Goal: Task Accomplishment & Management: Use online tool/utility

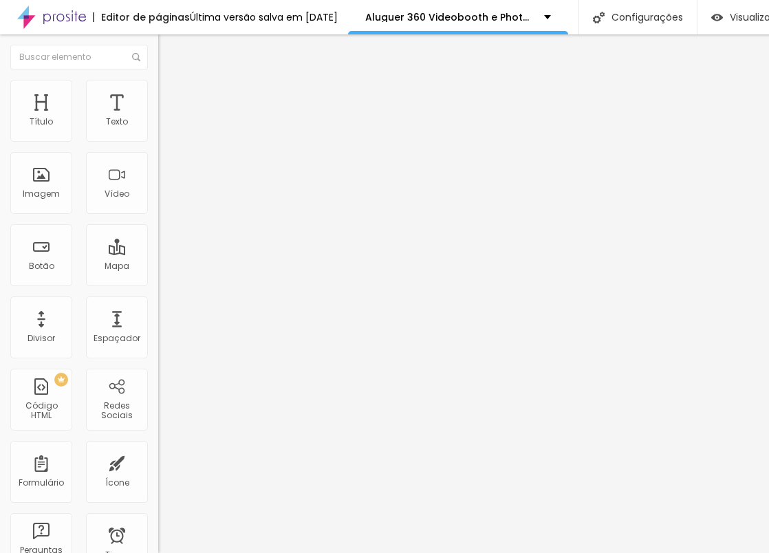
click at [158, 94] on img at bounding box center [164, 100] width 12 height 12
click at [171, 94] on span "Estilo" at bounding box center [181, 89] width 21 height 12
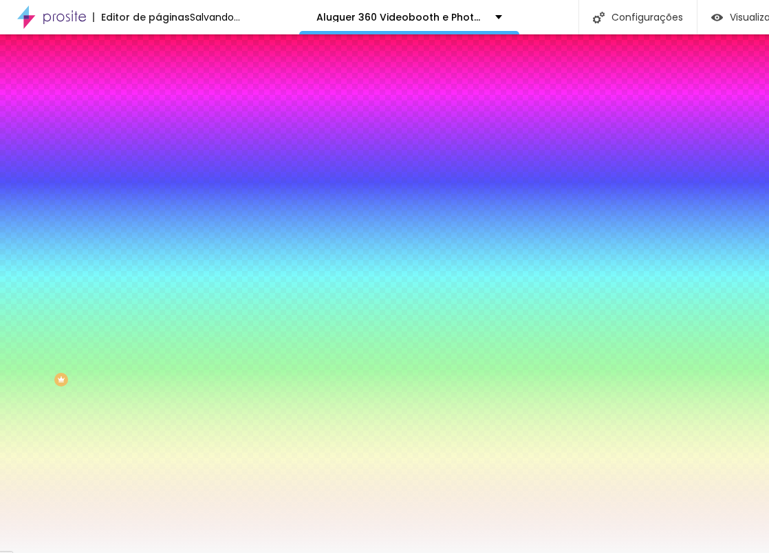
drag, startPoint x: 96, startPoint y: 250, endPoint x: 91, endPoint y: 243, distance: 8.4
click at [158, 187] on div at bounding box center [237, 187] width 158 height 0
type input "#000000"
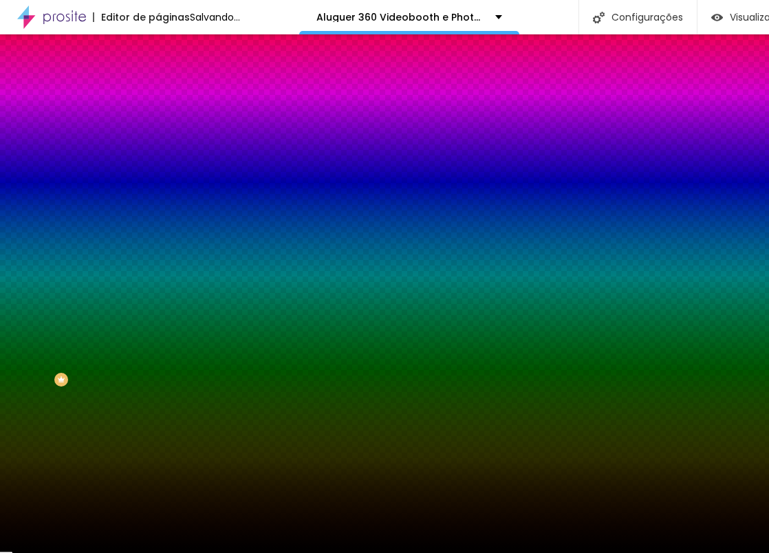
drag, startPoint x: 30, startPoint y: 313, endPoint x: 69, endPoint y: 389, distance: 85.6
click at [158, 418] on div "Editar Seção Conteúdo Estilo Avançado Imagem de fundo Adicionar imagem Efeito d…" at bounding box center [237, 293] width 158 height 519
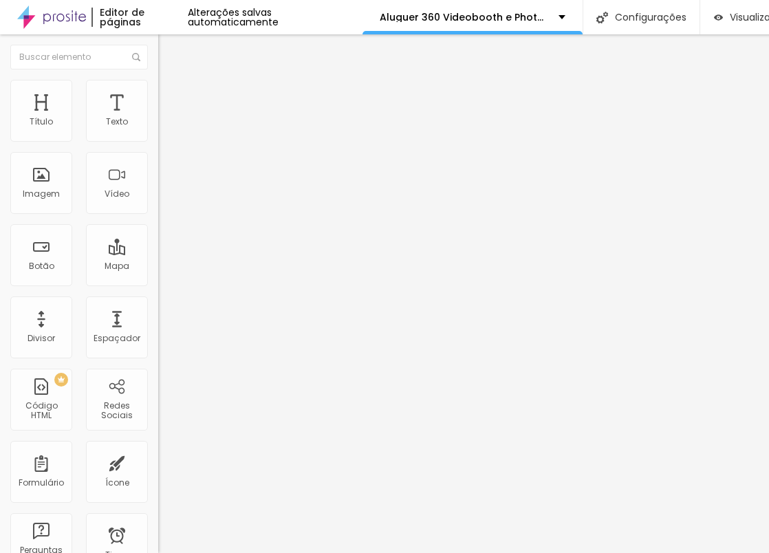
click at [171, 94] on span "Estilo" at bounding box center [181, 89] width 21 height 12
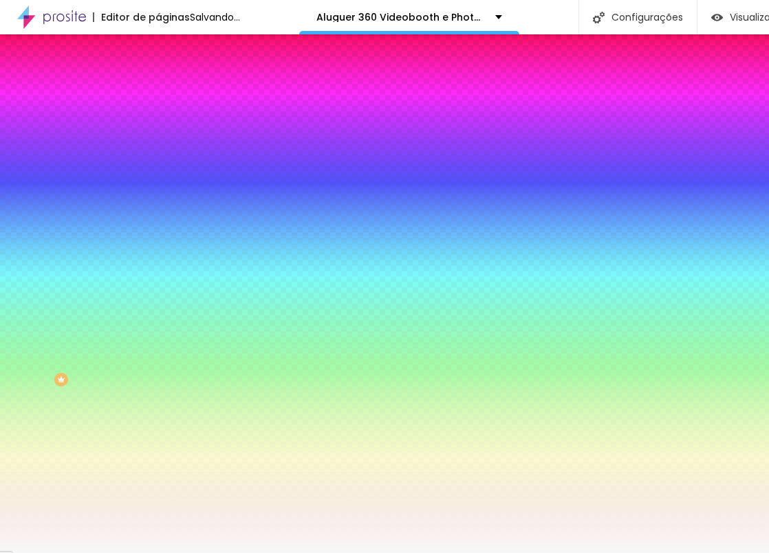
click at [158, 187] on div at bounding box center [237, 187] width 158 height 0
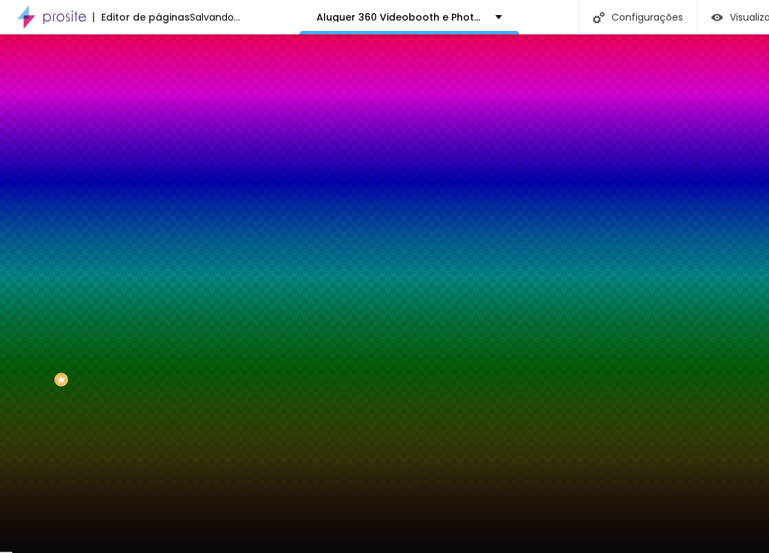
type input "#000000"
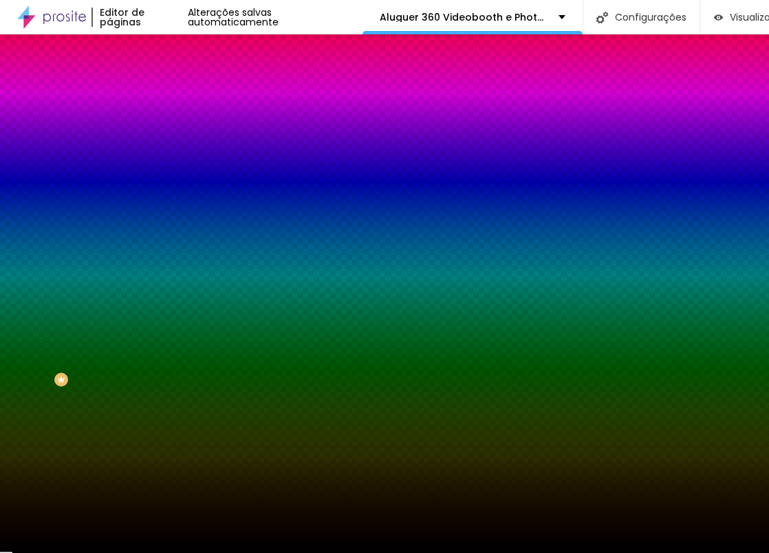
drag, startPoint x: 43, startPoint y: 350, endPoint x: 47, endPoint y: 427, distance: 77.2
click at [158, 429] on div "Editar Seção Conteúdo Estilo Avançado Imagem de fundo Adicionar imagem Efeito d…" at bounding box center [237, 293] width 158 height 519
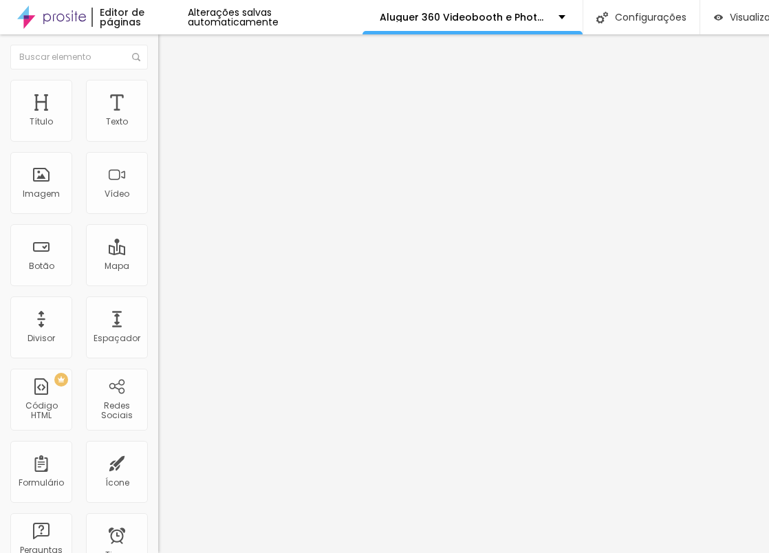
click at [171, 94] on span "Avançado" at bounding box center [193, 89] width 45 height 12
click at [158, 94] on img at bounding box center [164, 100] width 12 height 12
click at [158, 94] on li "Estilo" at bounding box center [237, 87] width 158 height 14
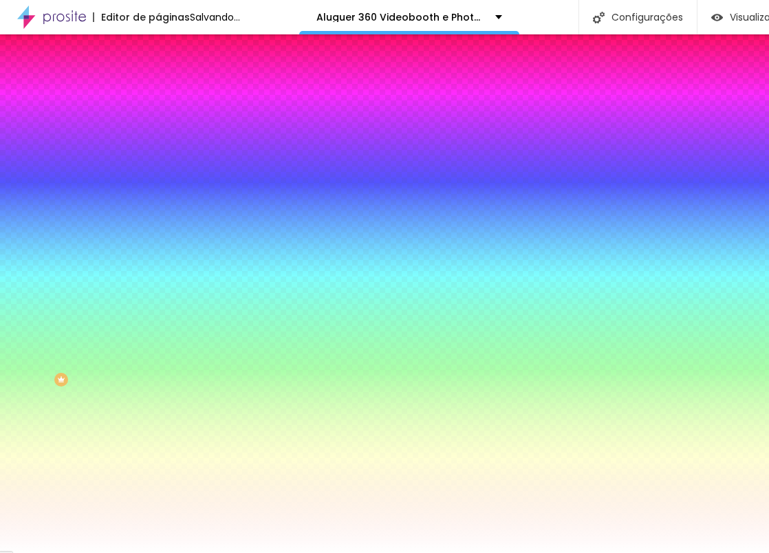
click at [158, 127] on span "Adicionar imagem" at bounding box center [202, 121] width 89 height 12
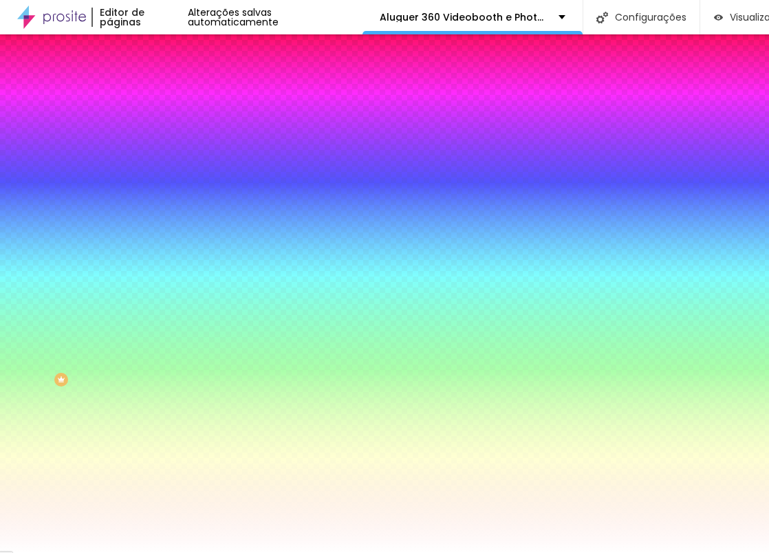
click at [158, 187] on div at bounding box center [237, 187] width 158 height 0
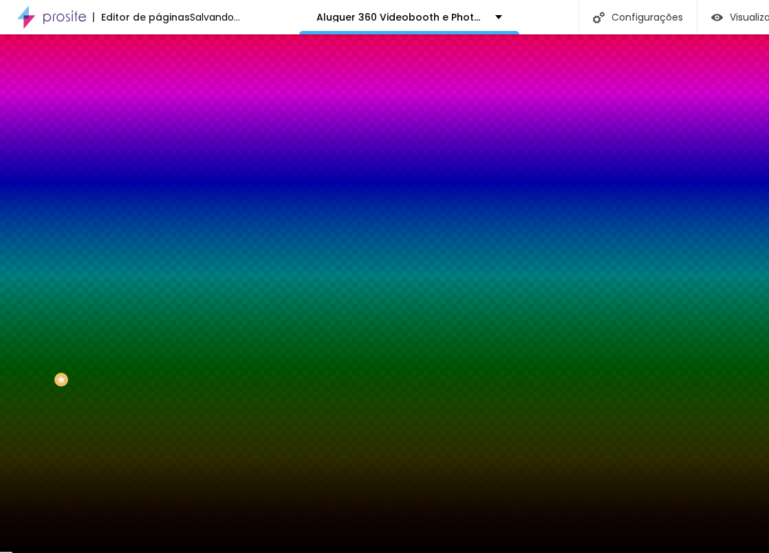
type input "#000000"
drag, startPoint x: 58, startPoint y: 323, endPoint x: 3, endPoint y: 434, distance: 124.3
click at [158, 434] on div "Editar Seção Conteúdo Estilo Avançado Imagem de fundo Adicionar imagem Efeito d…" at bounding box center [237, 293] width 158 height 519
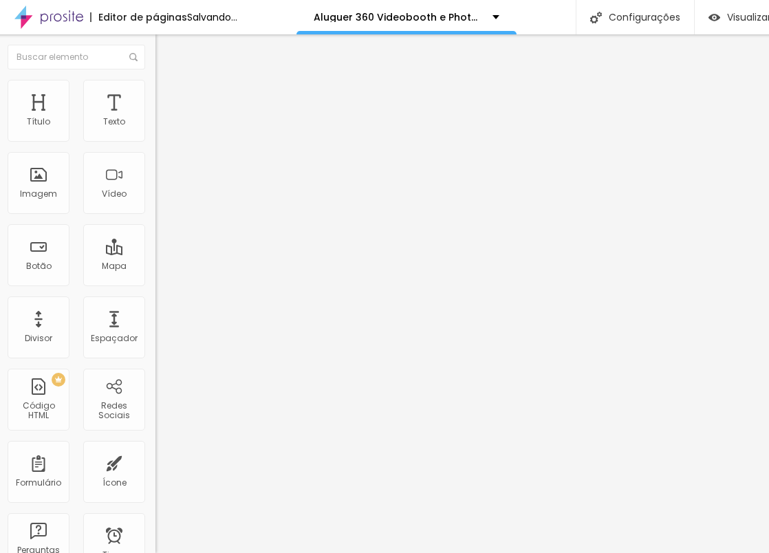
scroll to position [0, 1]
click at [170, 97] on span "Avançado" at bounding box center [192, 103] width 45 height 12
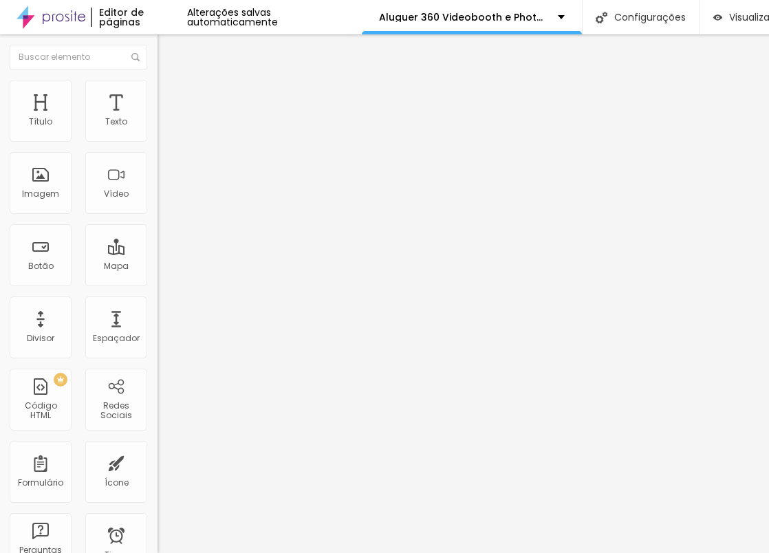
click at [158, 91] on li "Estilo" at bounding box center [237, 87] width 158 height 14
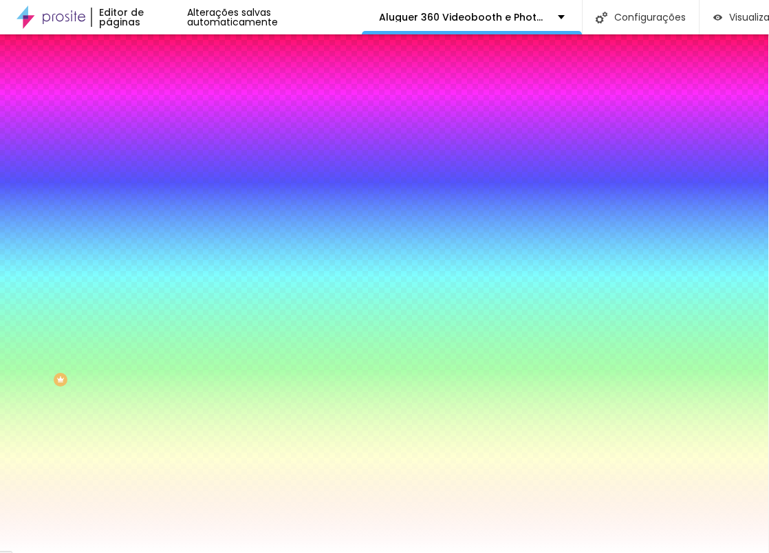
click at [158, 131] on div at bounding box center [237, 131] width 158 height 0
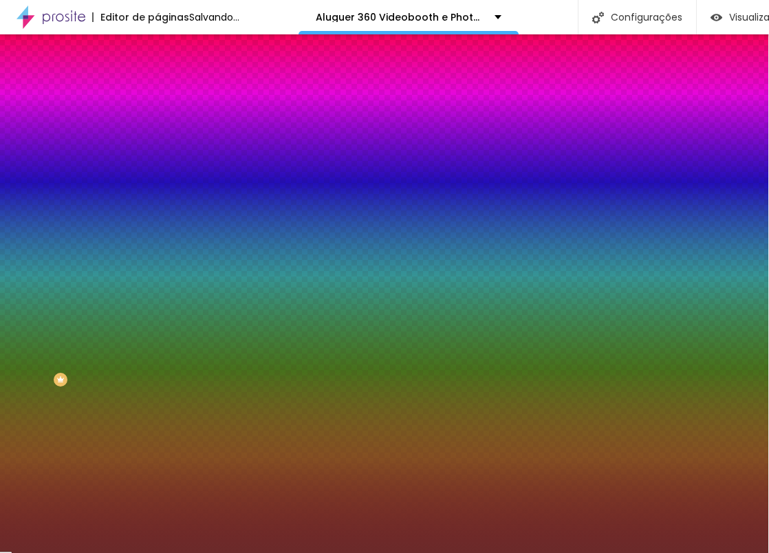
type input "#000000"
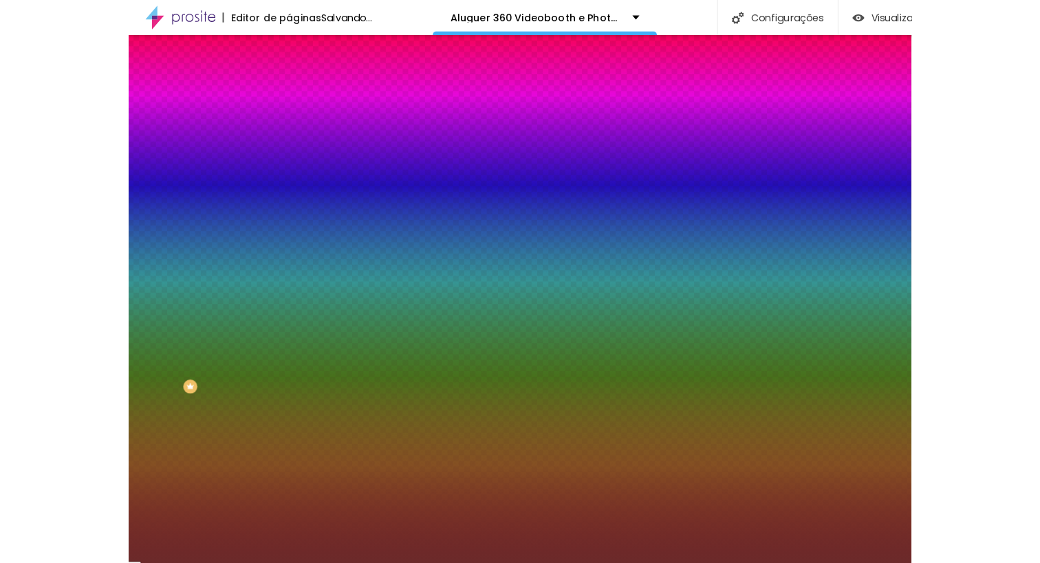
scroll to position [0, 0]
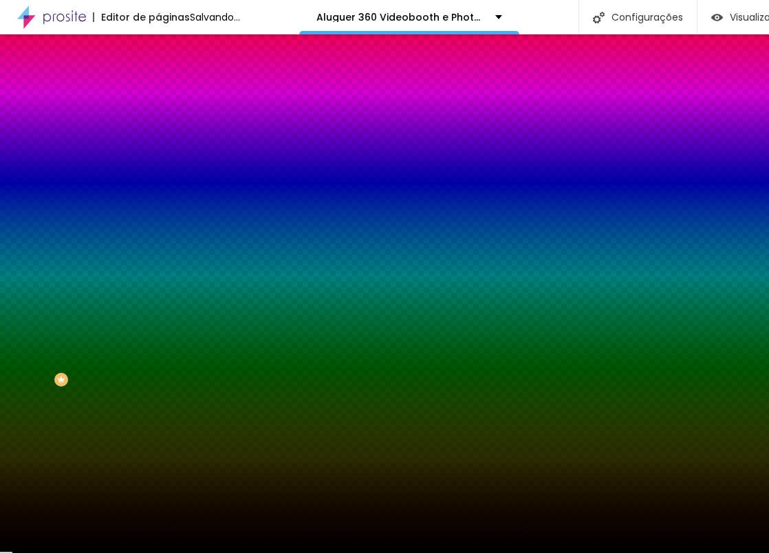
drag, startPoint x: 75, startPoint y: 215, endPoint x: 7, endPoint y: 321, distance: 126.0
click at [158, 325] on div "Editar Coluna Conteúdo Estilo Avançado Cor de fundo Voltar ao padrão #000000 0 …" at bounding box center [237, 293] width 158 height 519
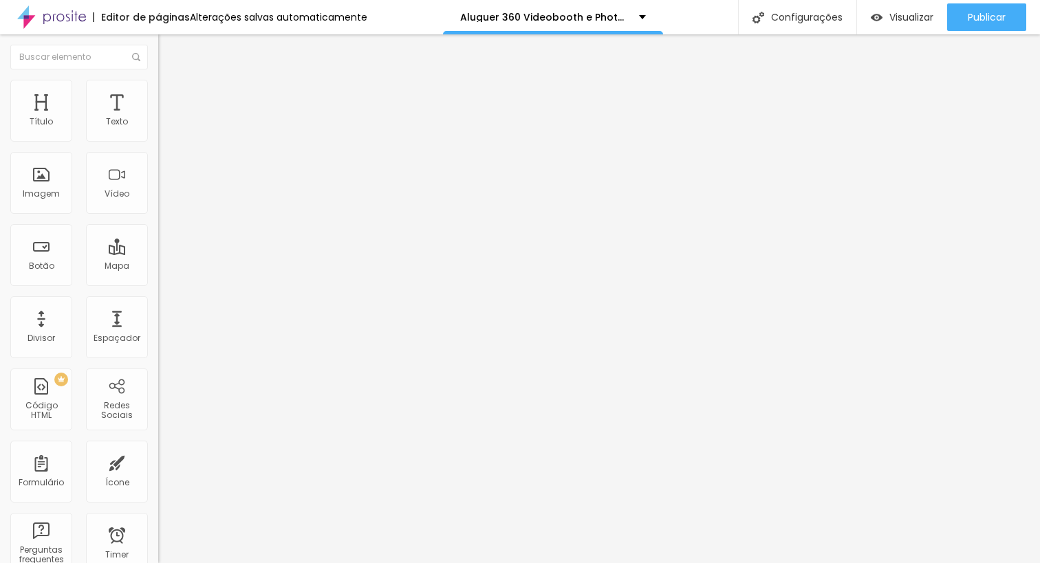
click at [158, 80] on img at bounding box center [164, 86] width 12 height 12
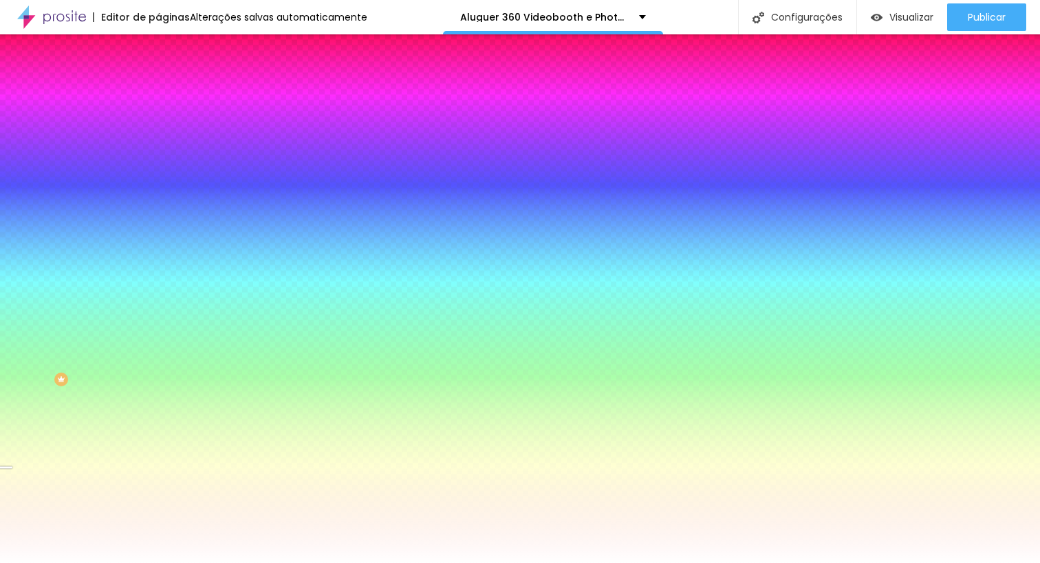
click at [158, 187] on div at bounding box center [237, 187] width 158 height 0
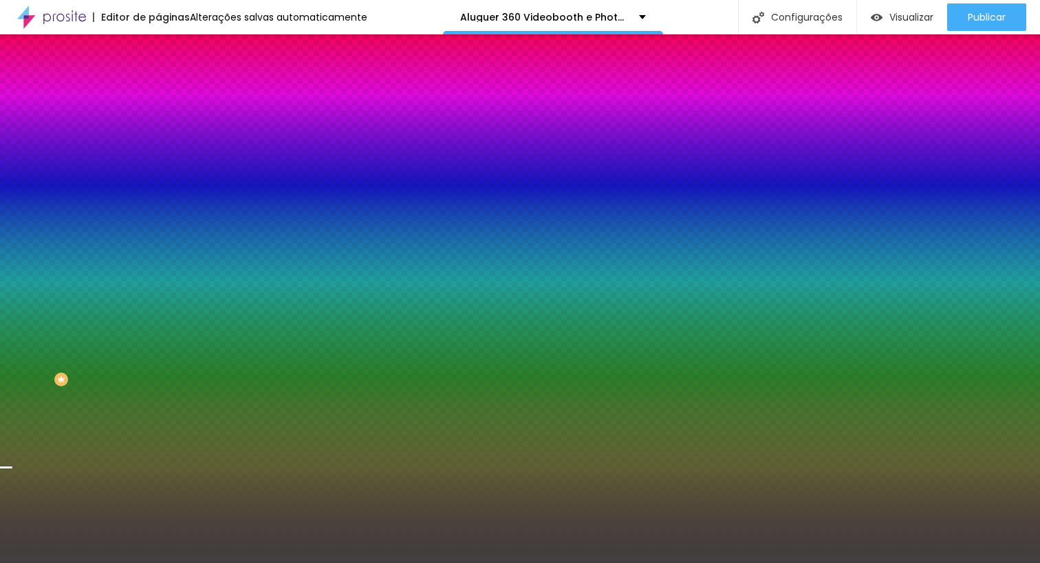
type input "#000000"
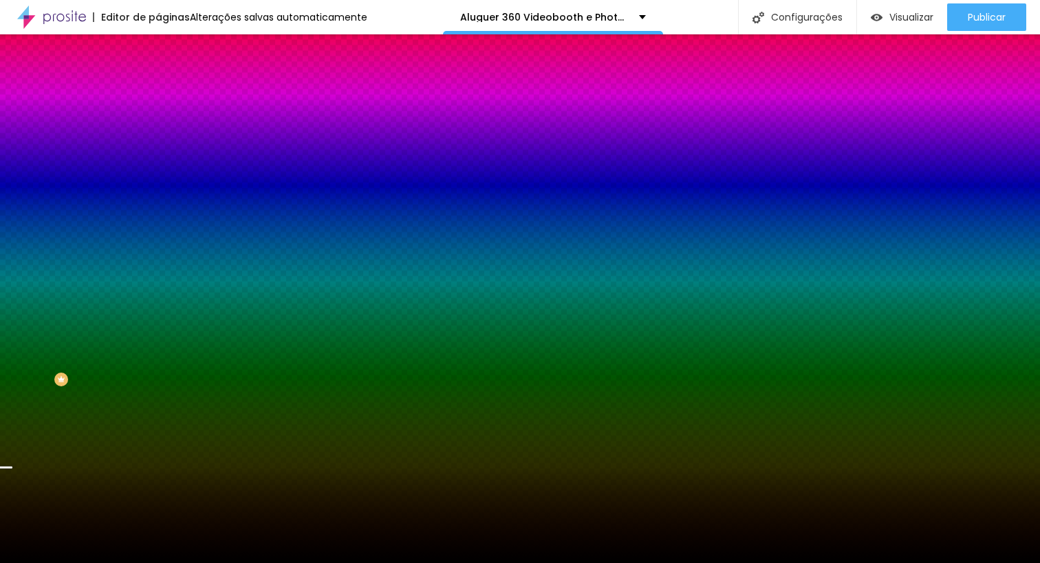
drag, startPoint x: 33, startPoint y: 329, endPoint x: 0, endPoint y: 426, distance: 102.5
click at [158, 426] on div "Editar Seção Conteúdo Estilo Avançado Imagem de fundo Adicionar imagem Efeito d…" at bounding box center [237, 298] width 158 height 529
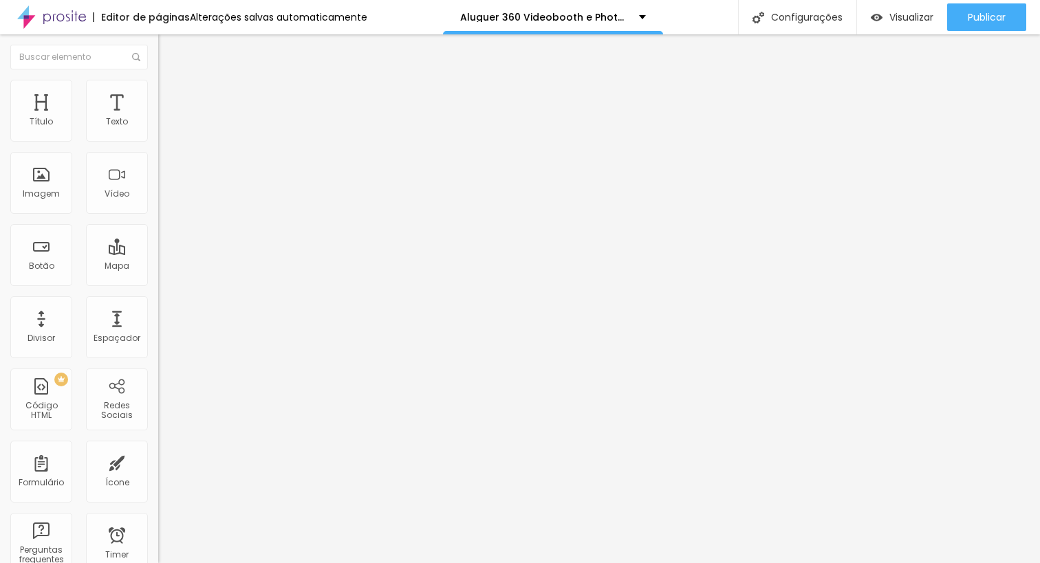
click at [171, 97] on span "Avançado" at bounding box center [193, 103] width 45 height 12
click at [158, 90] on ul "Conteúdo Estilo Avançado" at bounding box center [237, 86] width 158 height 41
click at [158, 91] on li "Estilo" at bounding box center [237, 87] width 158 height 14
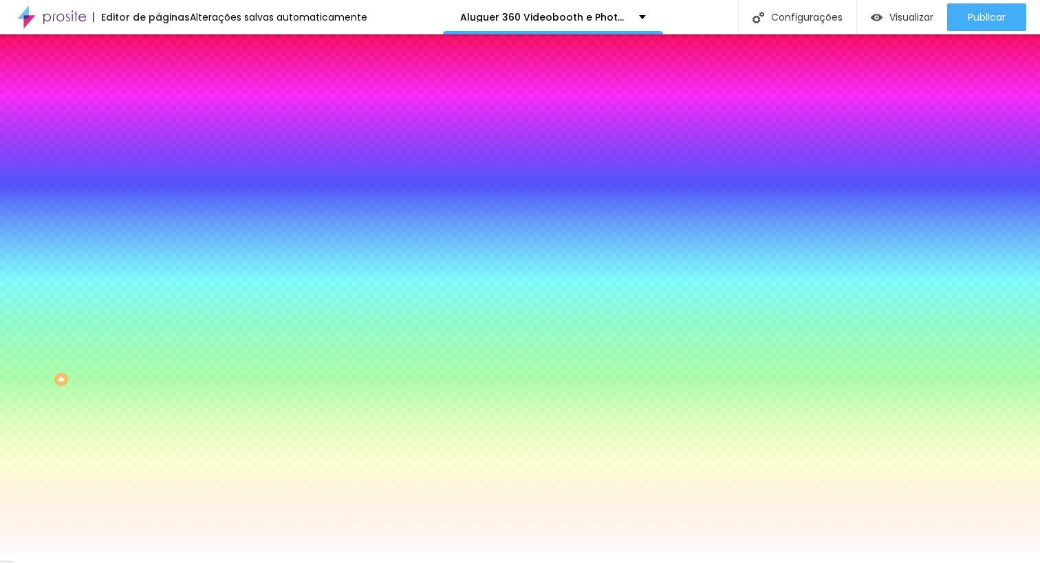
click at [158, 187] on div at bounding box center [237, 187] width 158 height 0
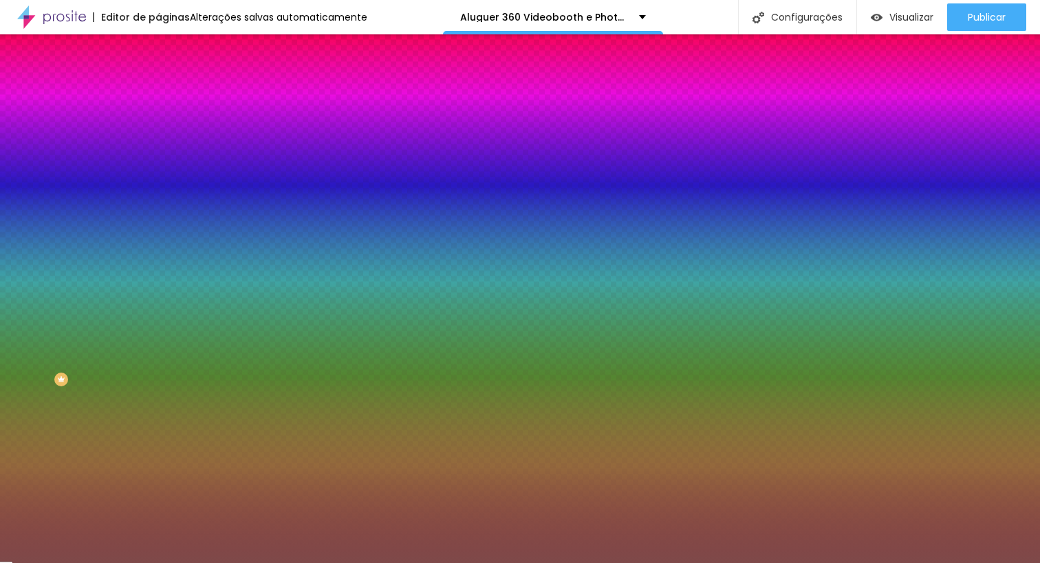
type input "#000000"
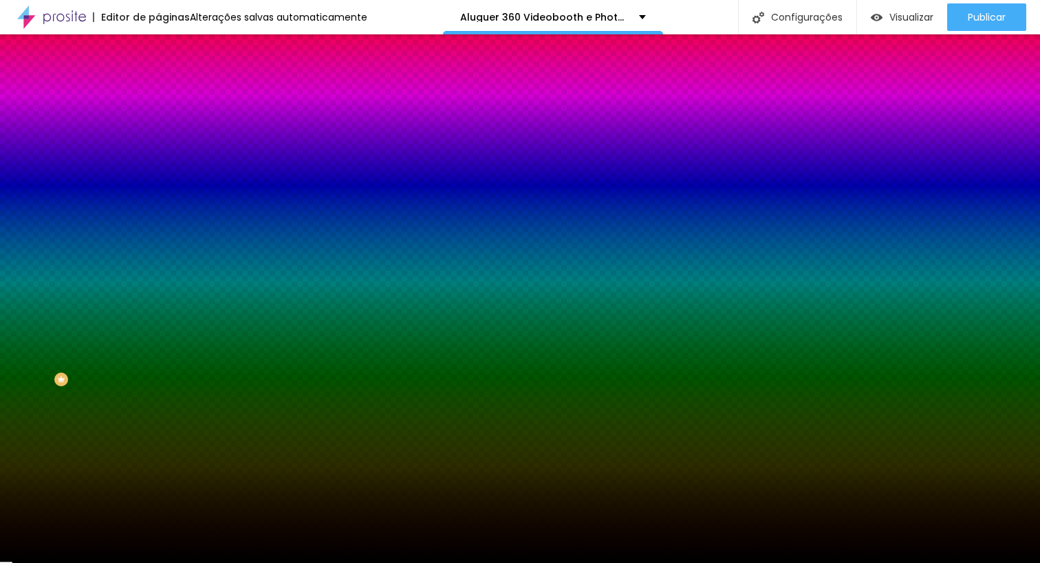
drag, startPoint x: 69, startPoint y: 310, endPoint x: 3, endPoint y: 416, distance: 124.5
click at [158, 419] on div "Editar Seção Conteúdo Estilo Avançado Imagem de fundo Adicionar imagem Efeito d…" at bounding box center [237, 298] width 158 height 529
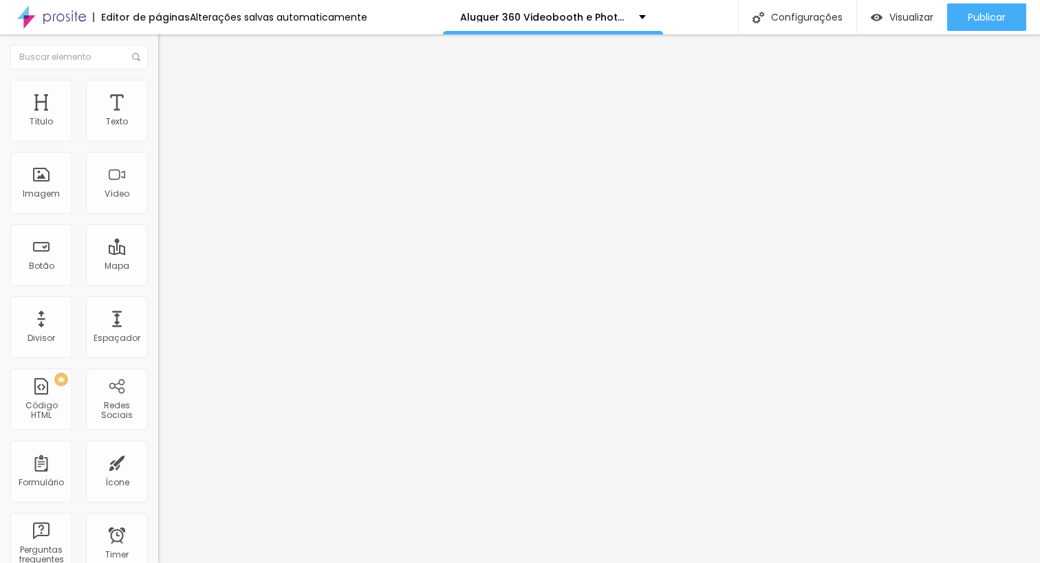
click at [158, 94] on li "Avançado" at bounding box center [237, 101] width 158 height 14
click at [171, 95] on span "Estilo" at bounding box center [181, 89] width 21 height 12
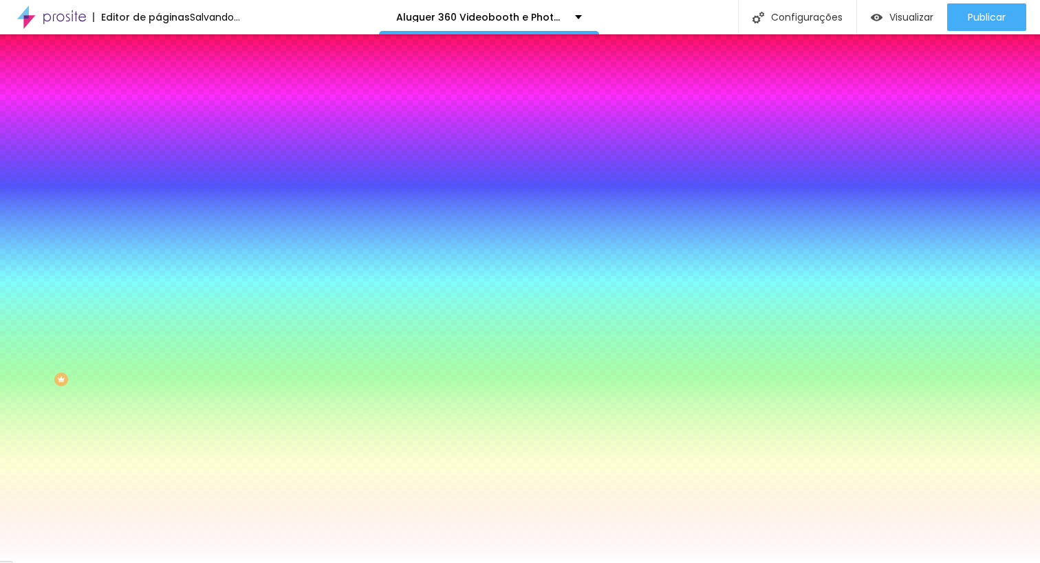
click at [158, 187] on div at bounding box center [237, 187] width 158 height 0
type input "#000000"
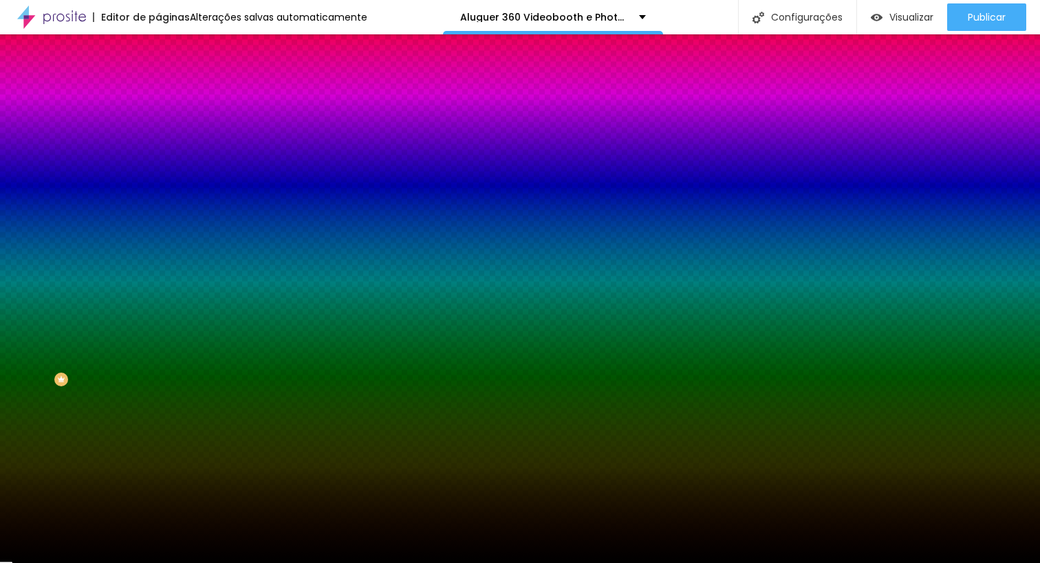
drag, startPoint x: 0, startPoint y: 434, endPoint x: 112, endPoint y: 398, distance: 117.9
click at [158, 455] on div "Editar Seção Conteúdo Estilo Avançado Imagem de fundo Adicionar imagem Efeito d…" at bounding box center [237, 298] width 158 height 529
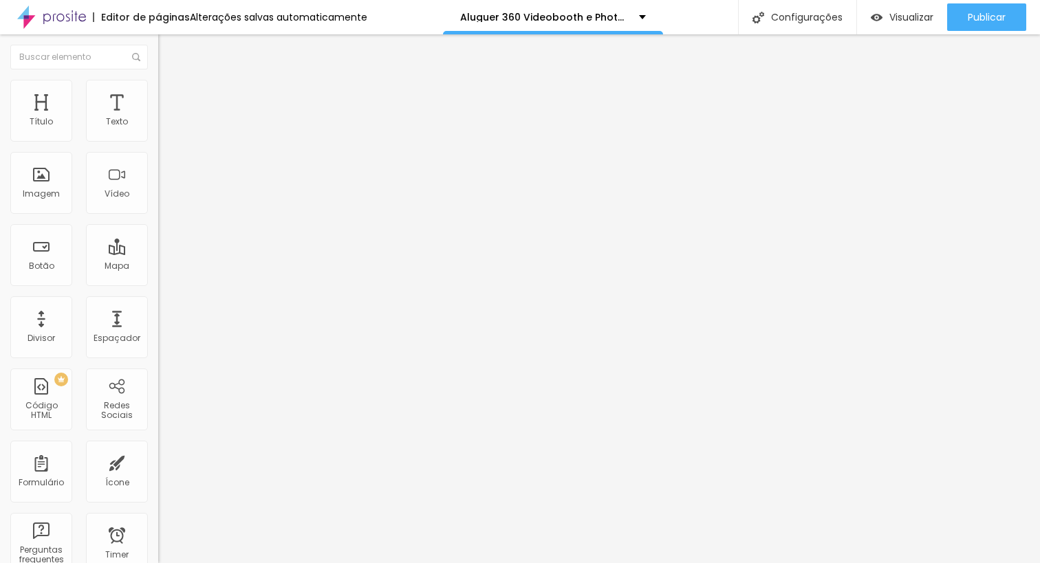
click at [171, 97] on span "Avançado" at bounding box center [193, 103] width 45 height 12
click at [171, 93] on span "Estilo" at bounding box center [181, 89] width 21 height 12
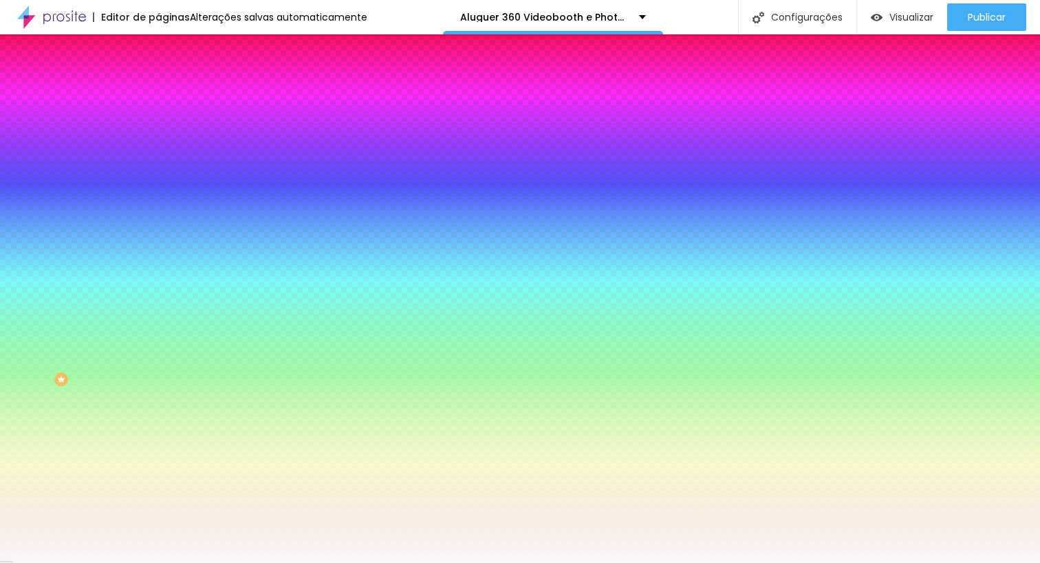
click at [158, 187] on div at bounding box center [237, 187] width 158 height 0
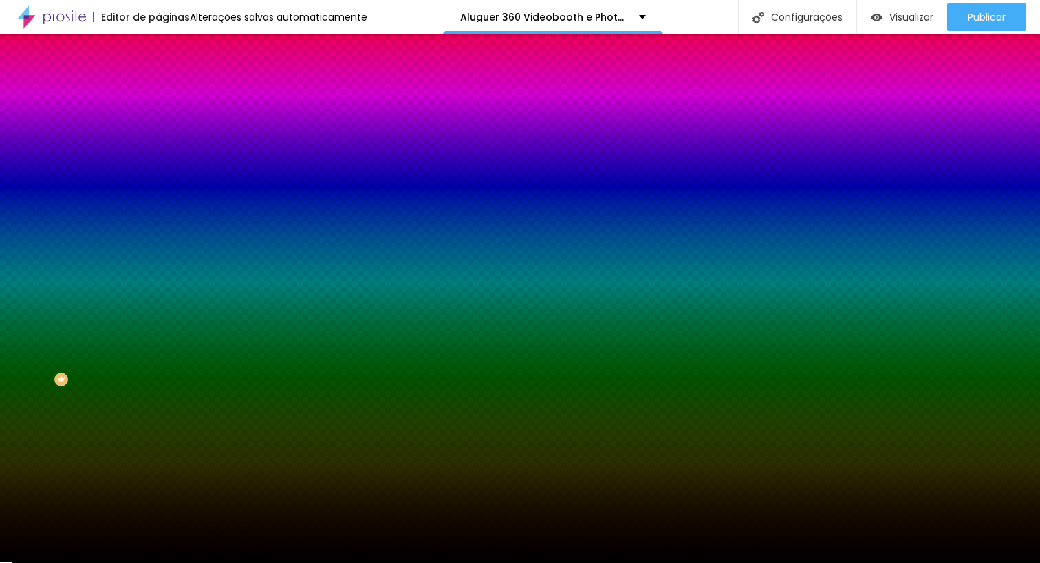
type input "#000000"
drag, startPoint x: 50, startPoint y: 329, endPoint x: 0, endPoint y: 409, distance: 94.5
click at [158, 409] on div "Editar Seção Conteúdo Estilo Avançado Imagem de fundo Adicionar imagem Efeito d…" at bounding box center [237, 298] width 158 height 529
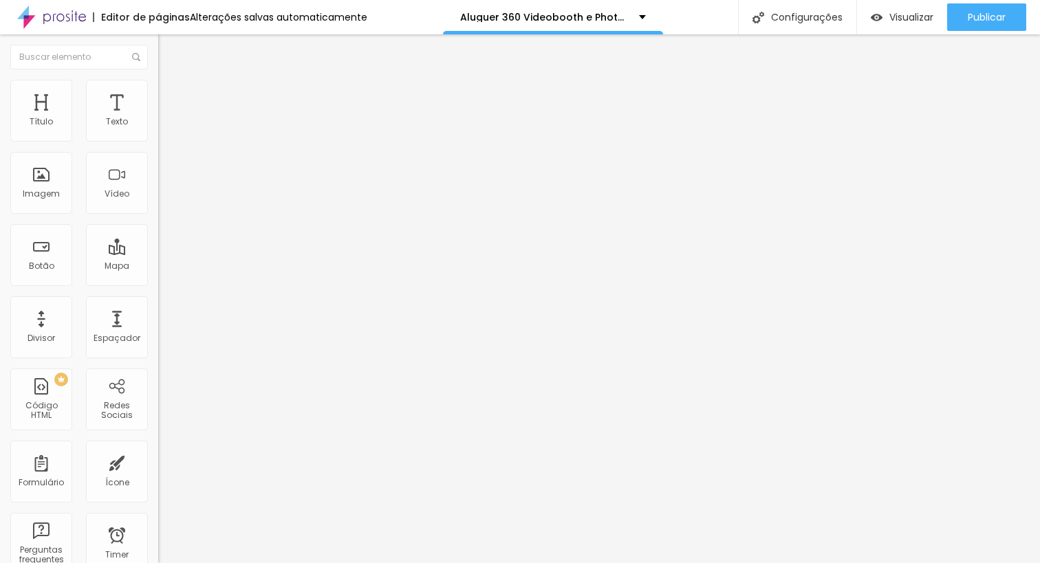
click at [158, 94] on li "Avançado" at bounding box center [237, 101] width 158 height 14
click at [158, 85] on ul "Conteúdo Estilo Avançado" at bounding box center [237, 86] width 158 height 41
click at [158, 80] on img at bounding box center [164, 86] width 12 height 12
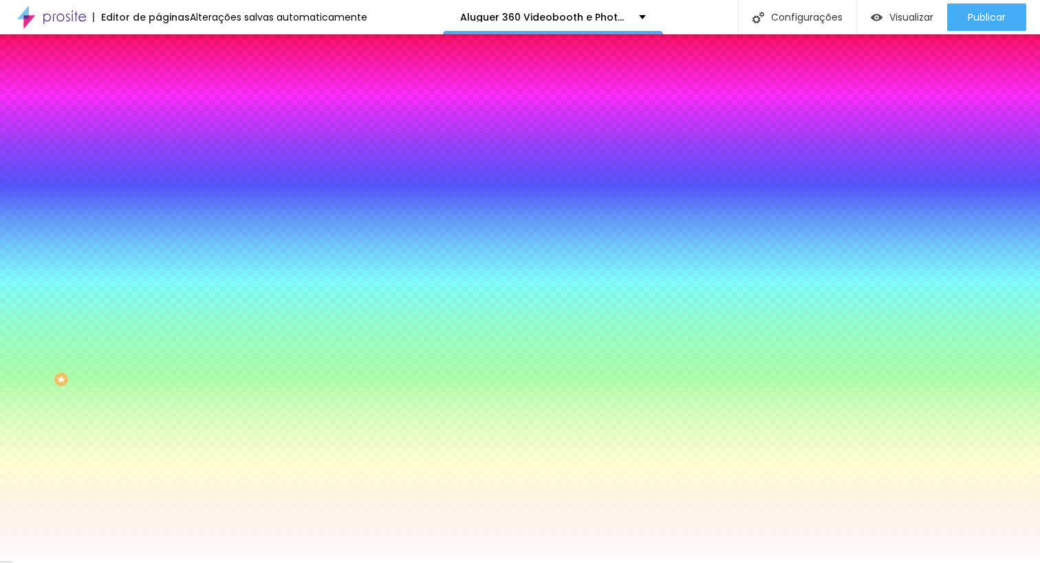
click at [171, 98] on span "Avançado" at bounding box center [193, 103] width 45 height 12
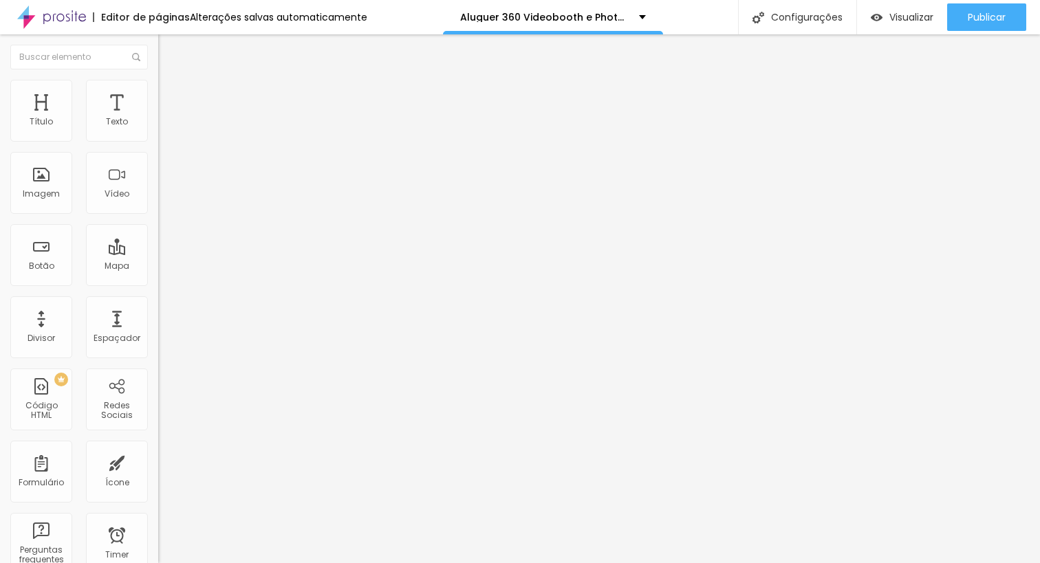
type input "10"
type input "15"
type input "40"
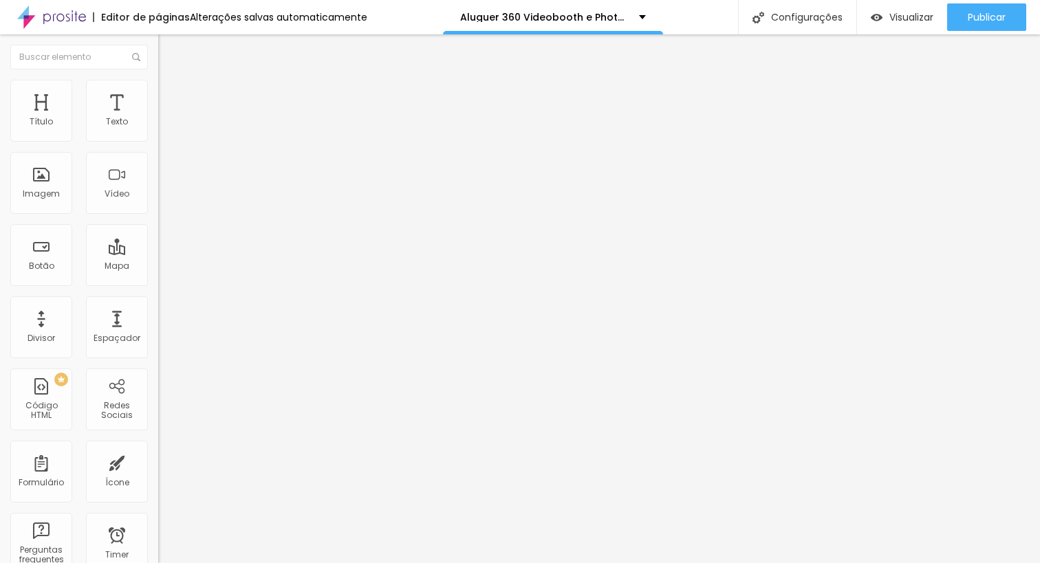
type input "40"
drag, startPoint x: 40, startPoint y: 134, endPoint x: 83, endPoint y: 133, distance: 42.7
type input "40"
click at [158, 267] on input "range" at bounding box center [202, 272] width 89 height 11
click at [158, 94] on img at bounding box center [164, 100] width 12 height 12
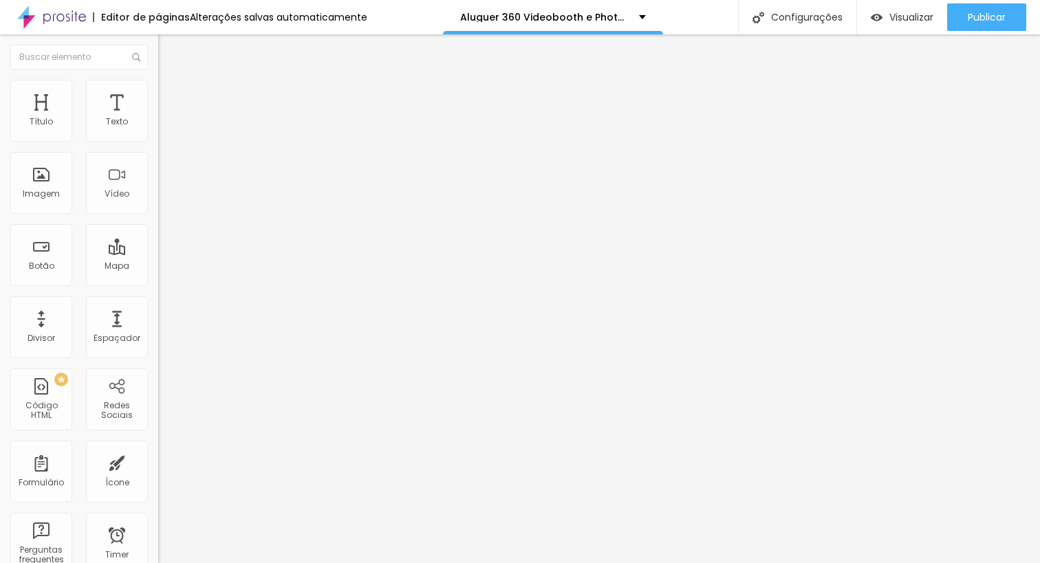
type input "5"
type input "10"
type input "15"
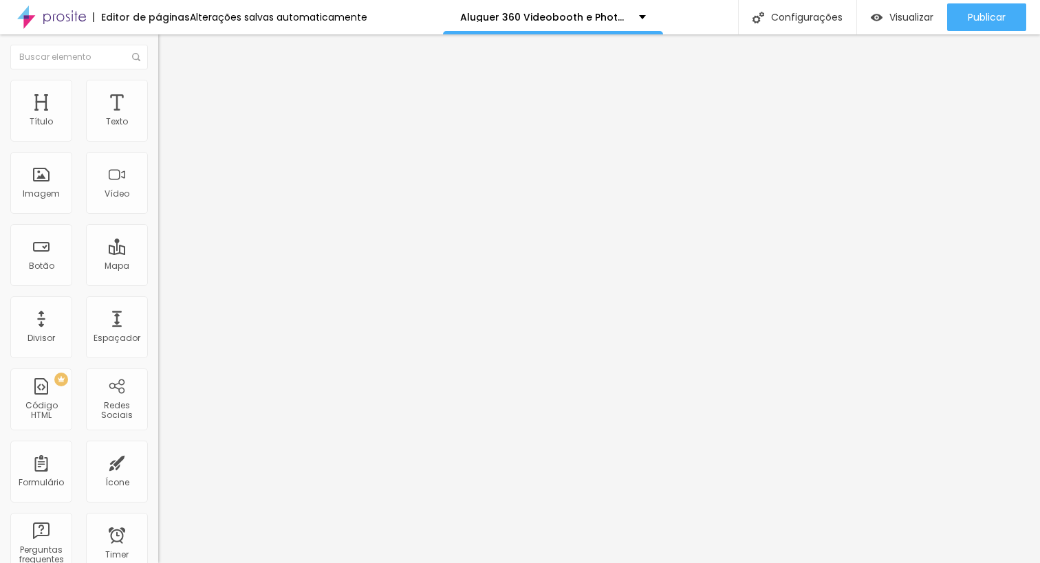
type input "15"
type input "20"
type input "25"
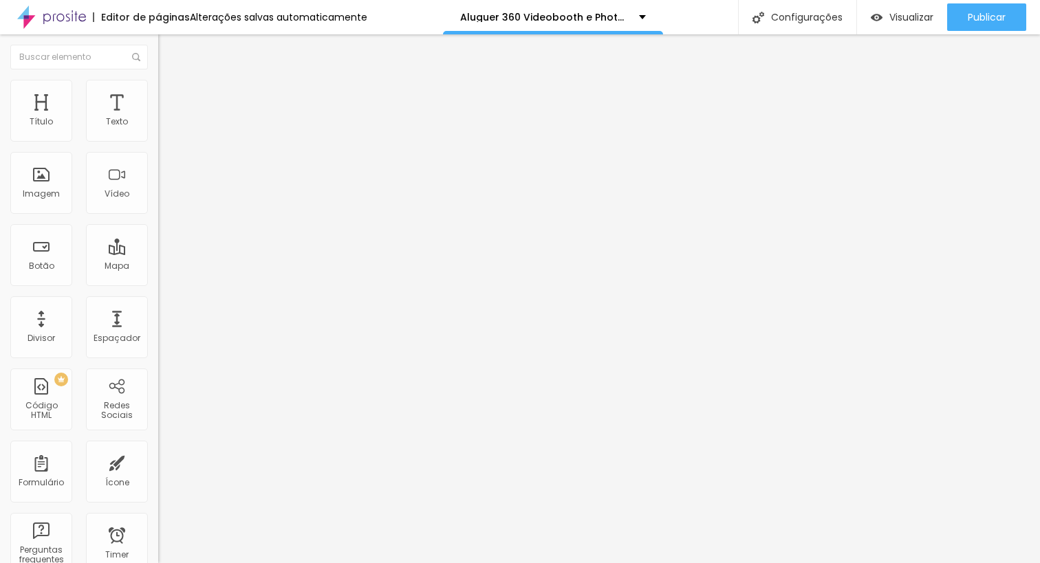
type input "30"
type input "35"
type input "40"
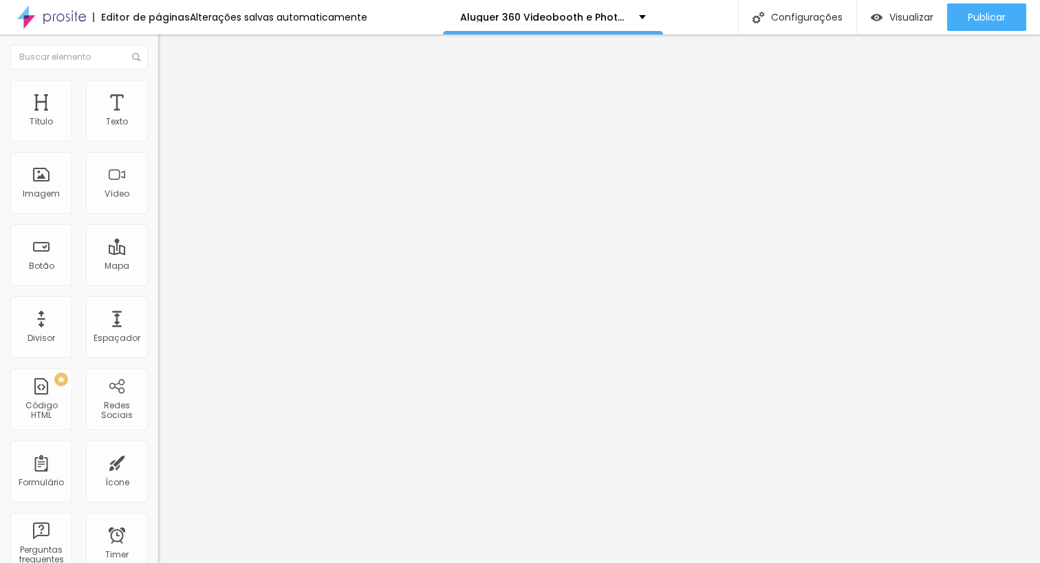
type input "40"
drag, startPoint x: 43, startPoint y: 133, endPoint x: 80, endPoint y: 129, distance: 37.3
type input "40"
click at [158, 267] on input "range" at bounding box center [202, 272] width 89 height 11
click at [158, 164] on div "Editar Coluna Conteúdo Estilo Avançado Alinhamento" at bounding box center [237, 298] width 158 height 529
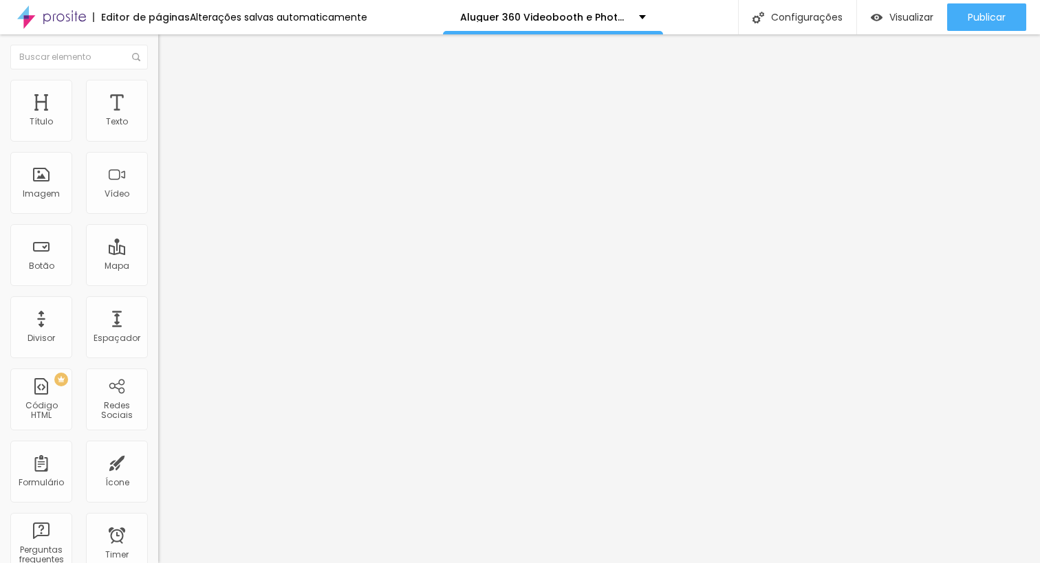
click at [158, 94] on li "Avançado" at bounding box center [237, 101] width 158 height 14
click at [158, 84] on img at bounding box center [164, 86] width 12 height 12
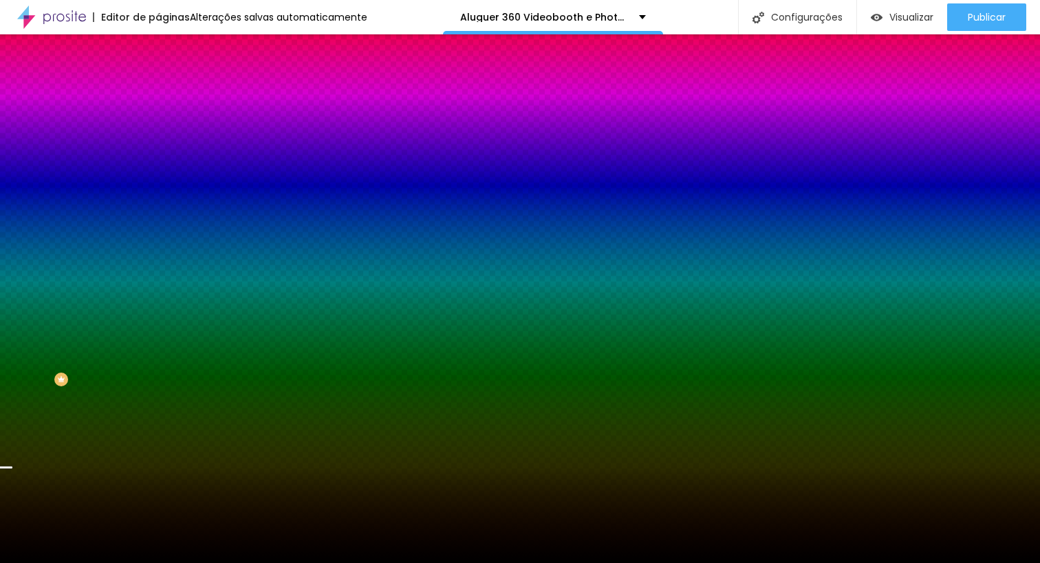
click at [158, 94] on li "Avançado" at bounding box center [237, 101] width 158 height 14
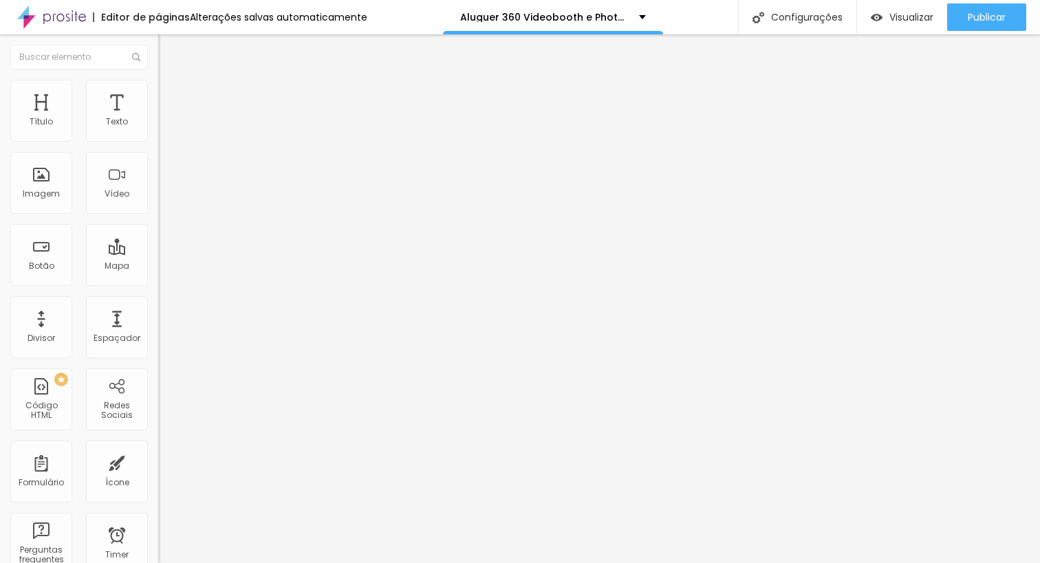
click at [158, 505] on input "text" at bounding box center [240, 512] width 165 height 14
type input "precos"
drag, startPoint x: 79, startPoint y: 288, endPoint x: 0, endPoint y: 276, distance: 80.1
click at [158, 276] on div "Texto Click me Alinhamento [GEOGRAPHIC_DATA] Link URL https:// Abrir em uma nov…" at bounding box center [237, 207] width 158 height 200
type input "#precos"
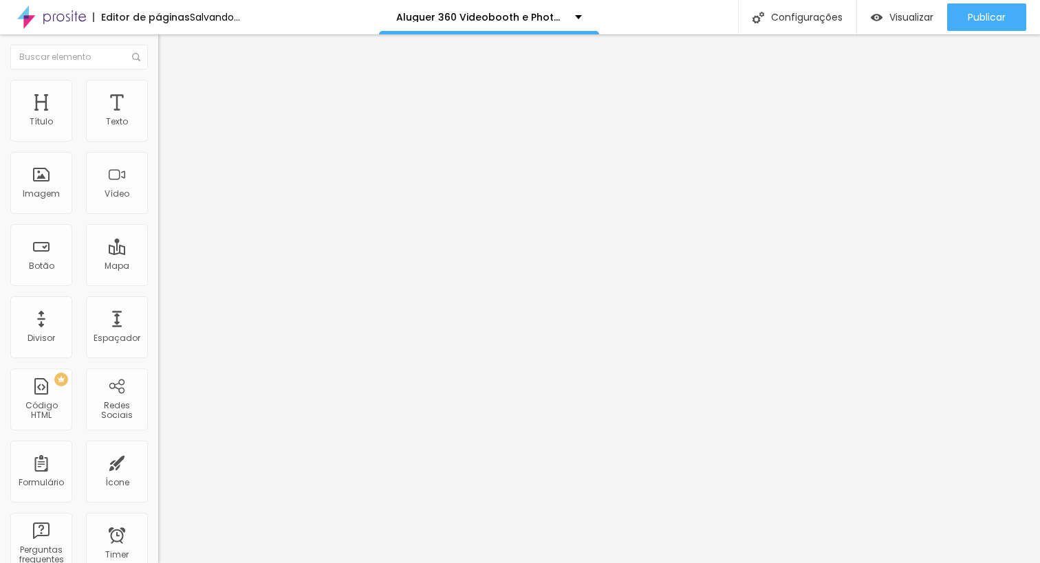
click at [158, 129] on input "Click me" at bounding box center [240, 123] width 165 height 14
drag, startPoint x: 62, startPoint y: 149, endPoint x: 0, endPoint y: 147, distance: 62.0
click at [158, 147] on div "Texto Click me Alinhamento Tamanho Normal Pequeno Normal Grande Link URL #preco…" at bounding box center [237, 207] width 158 height 200
drag, startPoint x: 80, startPoint y: 157, endPoint x: 0, endPoint y: 151, distance: 80.0
click at [158, 151] on div "Texto Click me Alinhamento Tamanho Normal Pequeno Normal Grande Link URL #preco…" at bounding box center [237, 207] width 158 height 200
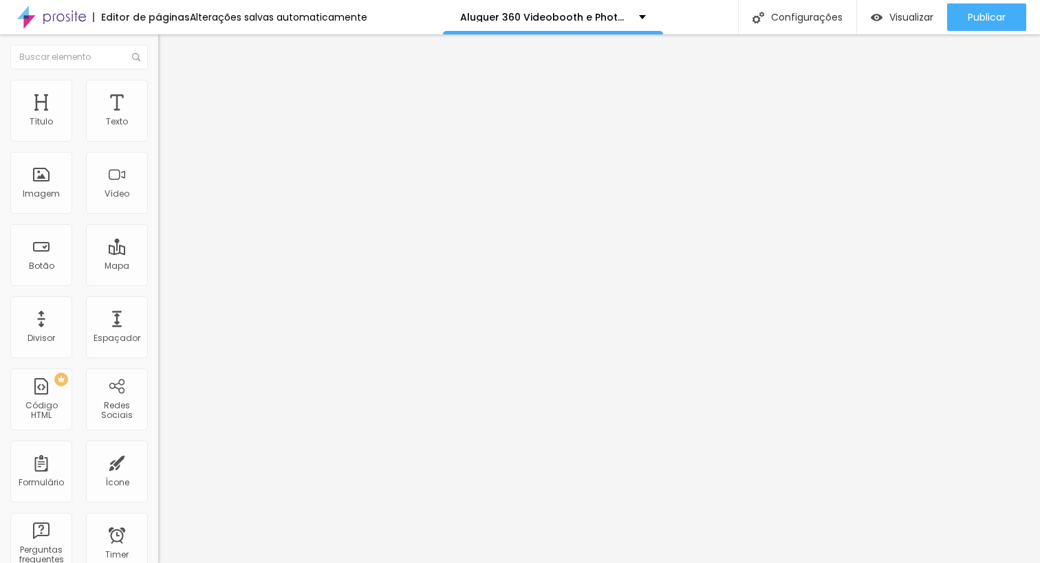
type input "Ver Valores"
click at [158, 80] on img at bounding box center [164, 86] width 12 height 12
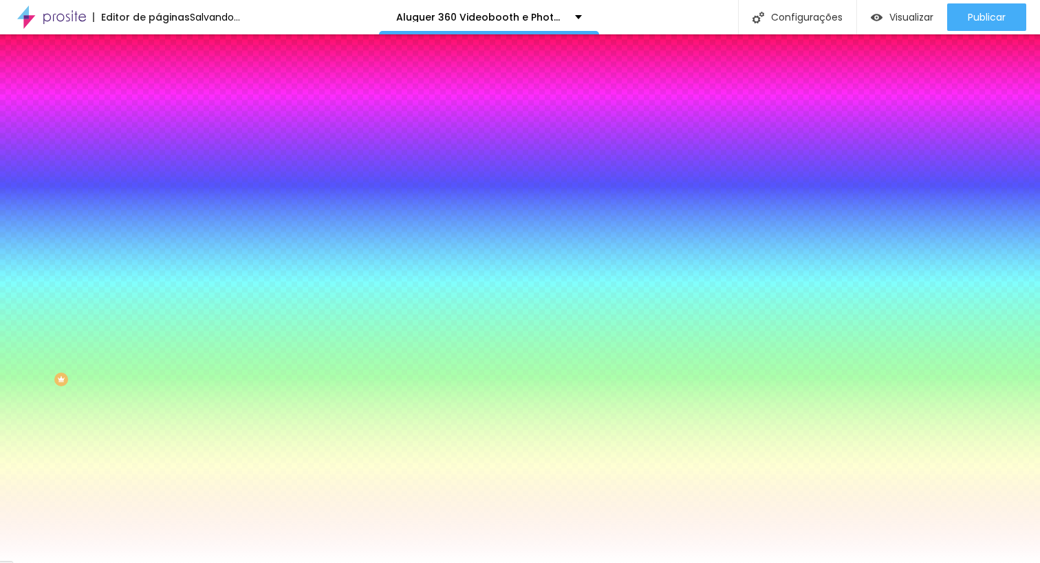
click at [158, 169] on button "button" at bounding box center [167, 176] width 19 height 14
click at [25, 552] on div at bounding box center [520, 574] width 1040 height 0
click at [158, 78] on img at bounding box center [164, 72] width 12 height 12
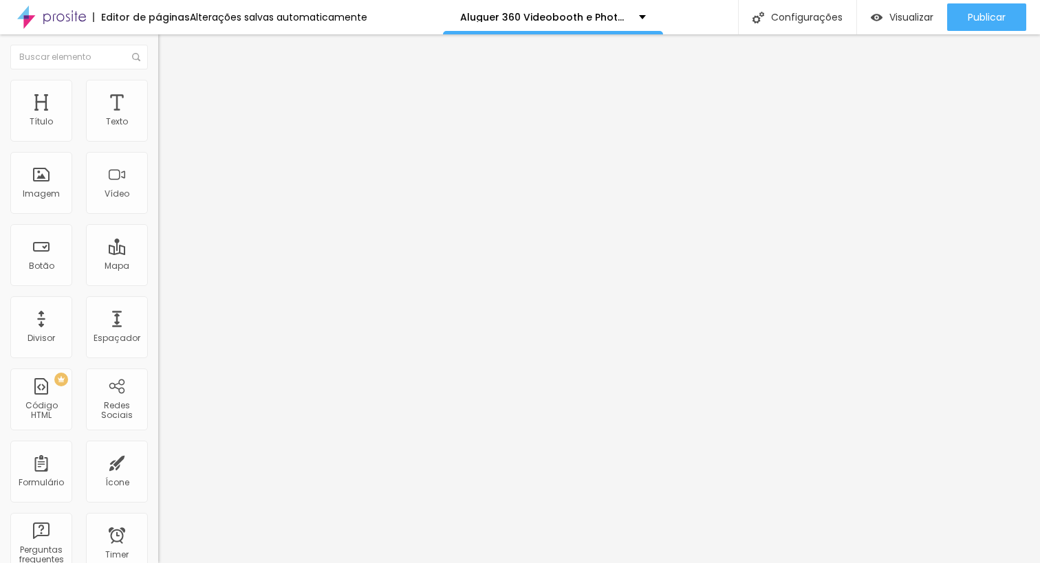
click at [158, 83] on li "Estilo" at bounding box center [237, 87] width 158 height 14
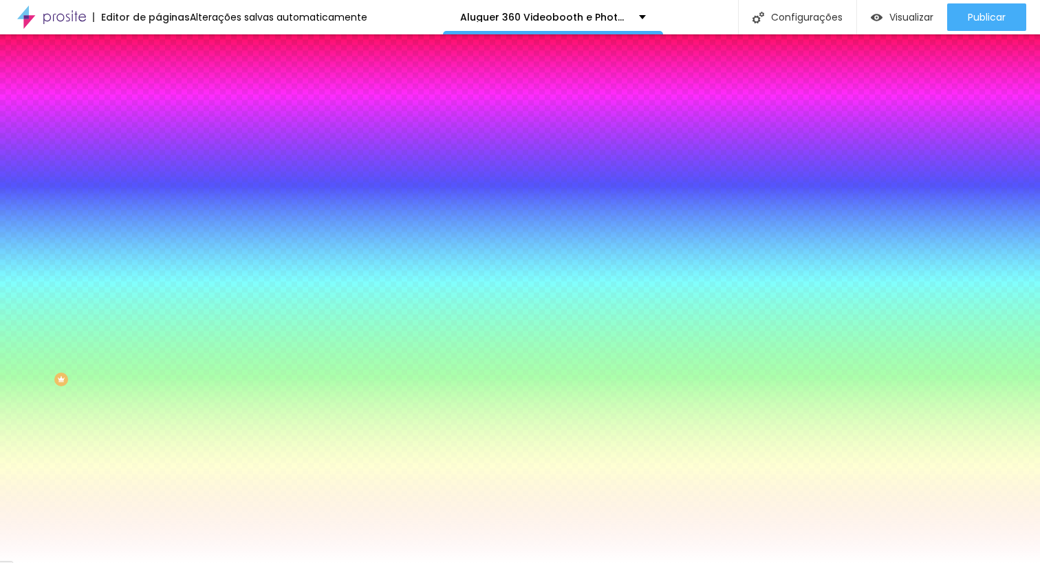
click at [158, 207] on button "button" at bounding box center [167, 214] width 19 height 14
type input "#FFFFFF"
drag, startPoint x: 222, startPoint y: 347, endPoint x: 113, endPoint y: 299, distance: 119.8
click at [116, 301] on body "Editor de páginas Alterações salvas automaticamente Aluguer 360 Videobooth e Ph…" at bounding box center [520, 281] width 1040 height 563
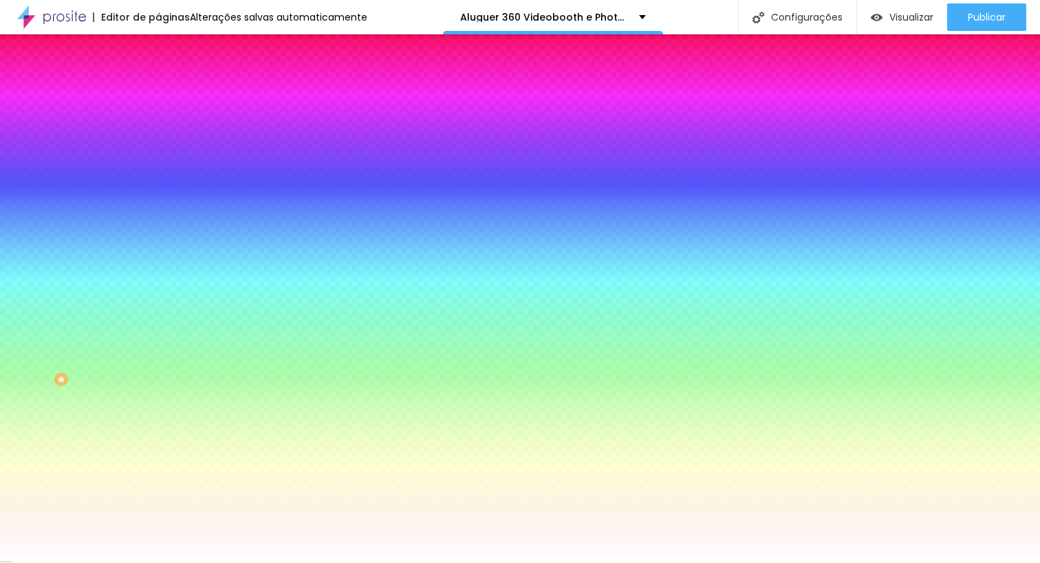
drag, startPoint x: 241, startPoint y: 268, endPoint x: 256, endPoint y: 271, distance: 14.7
type input "3"
type input "0"
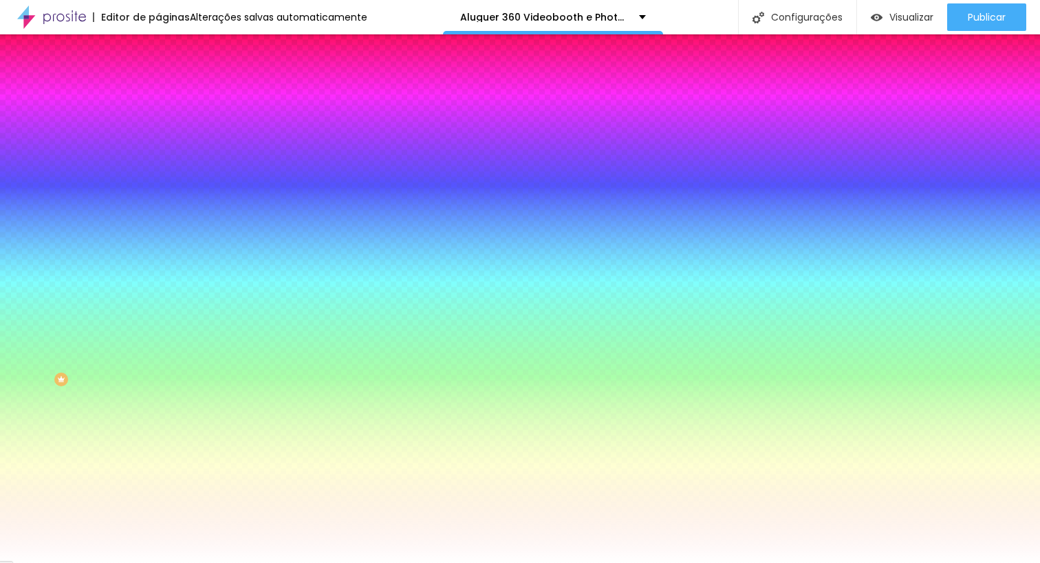
type input "0"
type input "3"
type input "0.1"
type input "0"
type input "0.1"
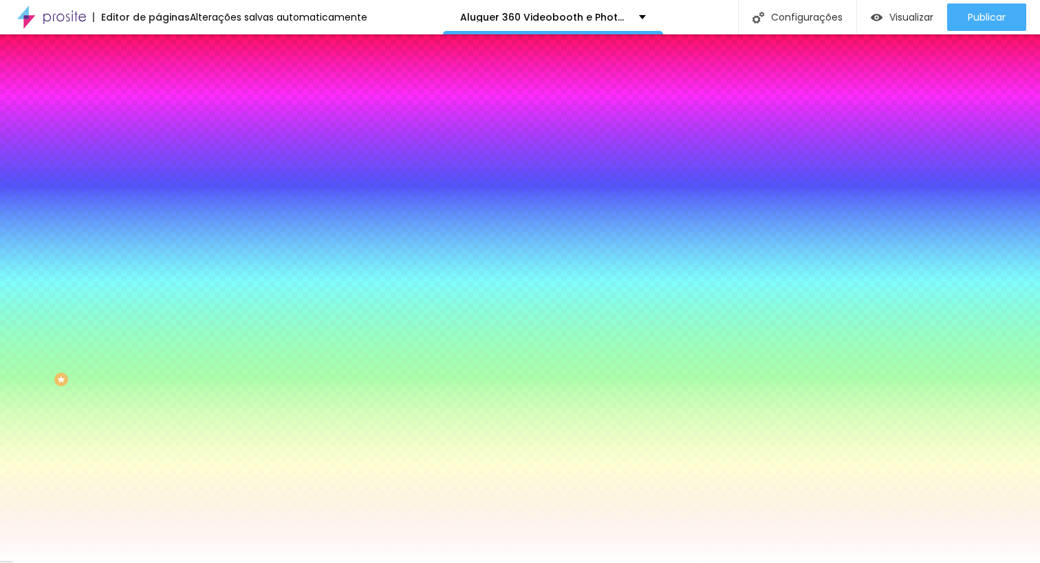
type input "0"
drag, startPoint x: 131, startPoint y: 164, endPoint x: 138, endPoint y: 168, distance: 7.7
click at [132, 552] on div at bounding box center [520, 574] width 1040 height 0
click at [165, 172] on icon "button" at bounding box center [168, 175] width 6 height 6
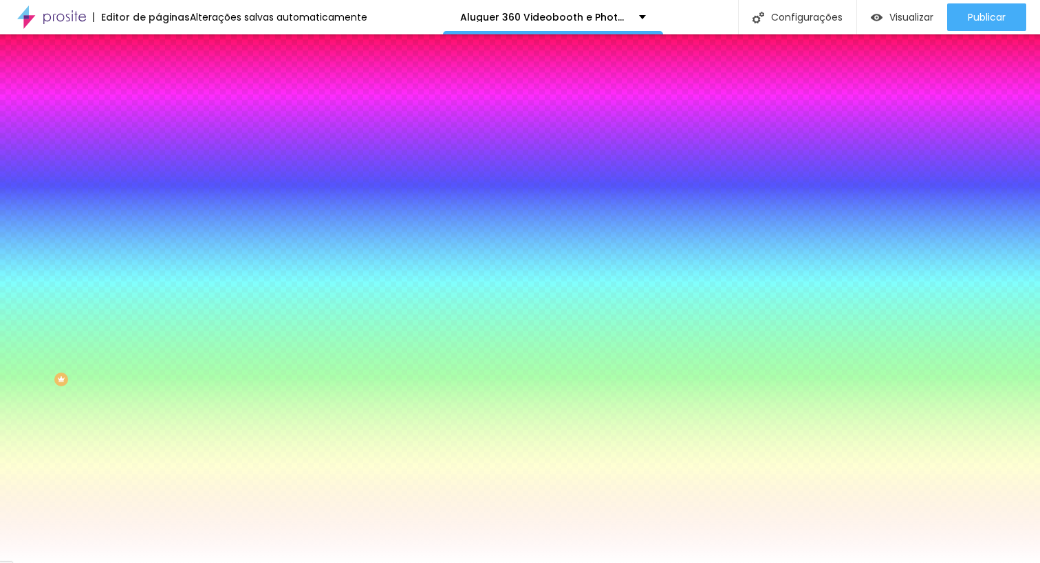
type input "15"
type input "14"
type input "13"
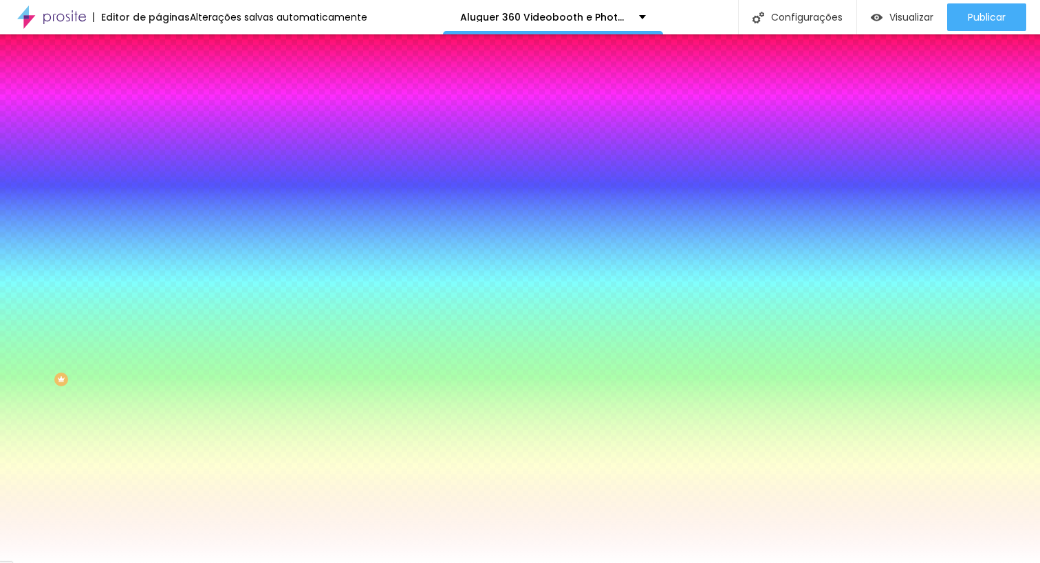
type input "13"
type input "12"
type input "11"
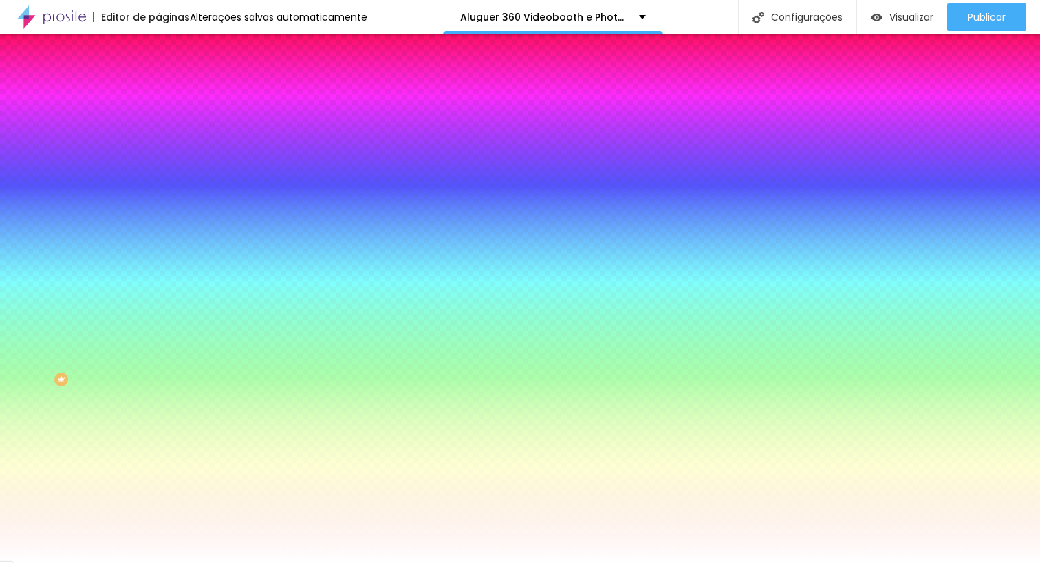
type input "10"
type input "11"
type input "10"
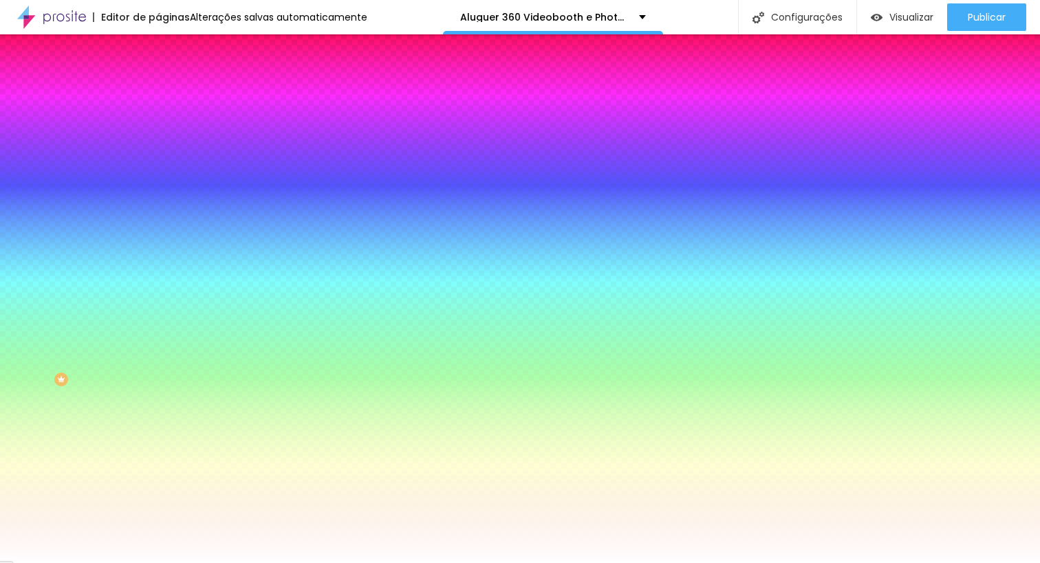
type input "10"
drag, startPoint x: 204, startPoint y: 266, endPoint x: 185, endPoint y: 264, distance: 19.3
type input "10"
click at [80, 552] on div at bounding box center [520, 574] width 1040 height 0
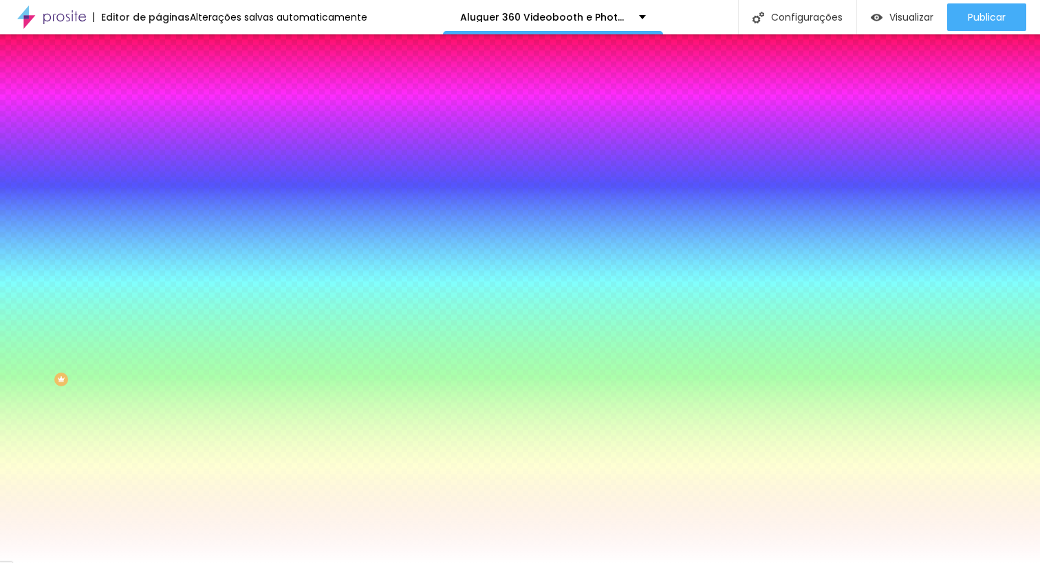
click at [169, 51] on img "button" at bounding box center [174, 50] width 11 height 11
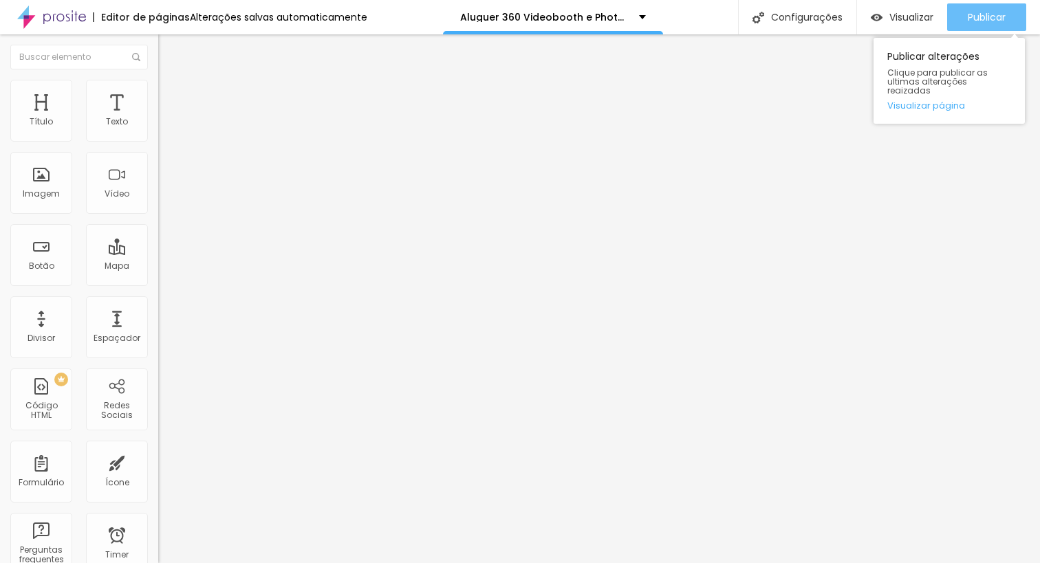
click at [769, 15] on span "Publicar" at bounding box center [987, 17] width 38 height 11
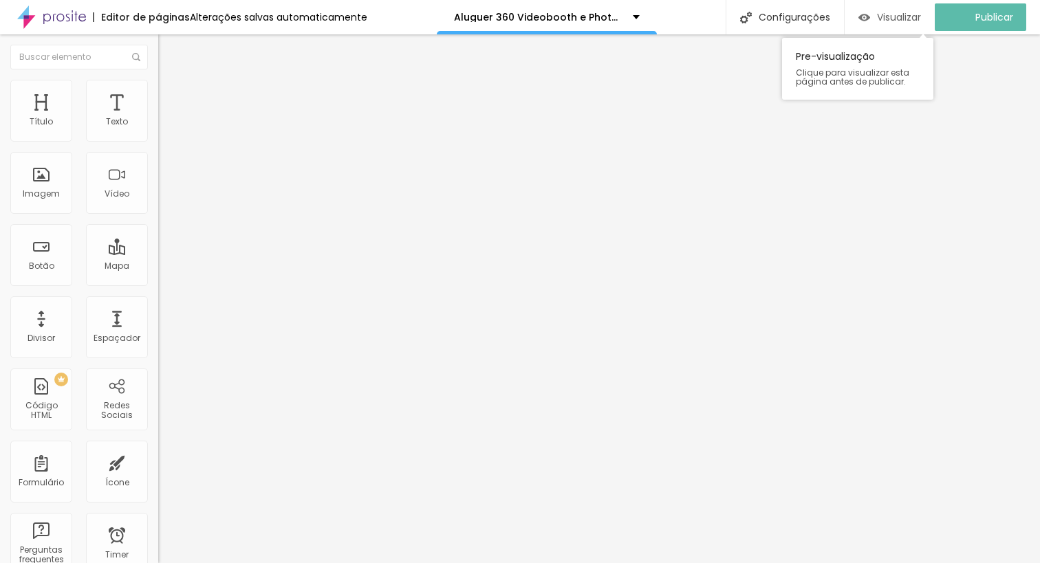
click at [769, 12] on span "Visualizar" at bounding box center [899, 17] width 44 height 11
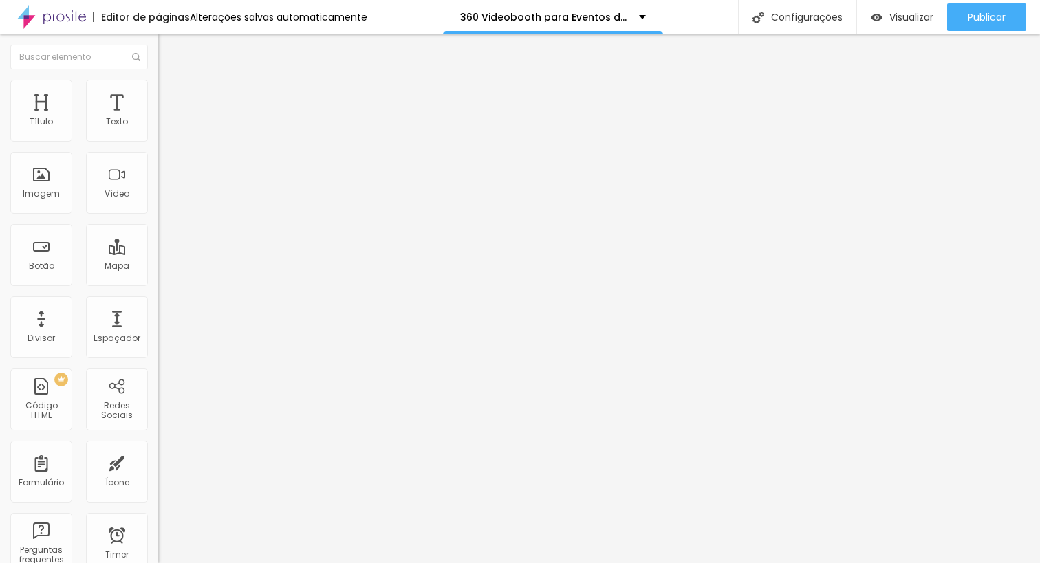
click at [158, 94] on img at bounding box center [164, 100] width 12 height 12
click at [158, 83] on ul "Conteúdo Estilo Avançado" at bounding box center [237, 86] width 158 height 41
click at [158, 83] on img at bounding box center [164, 86] width 12 height 12
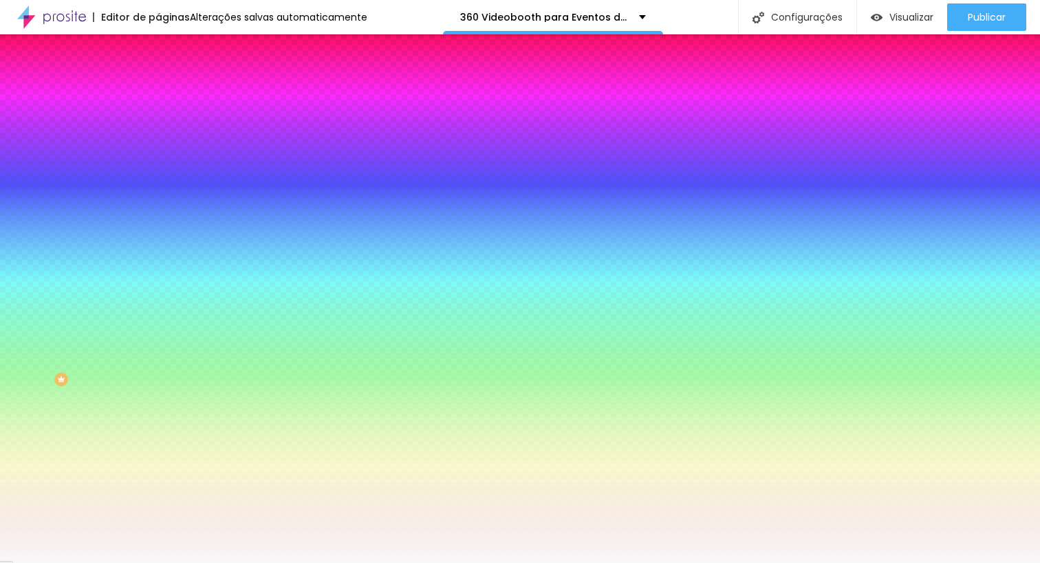
click at [158, 187] on div at bounding box center [237, 187] width 158 height 0
type input "#000000"
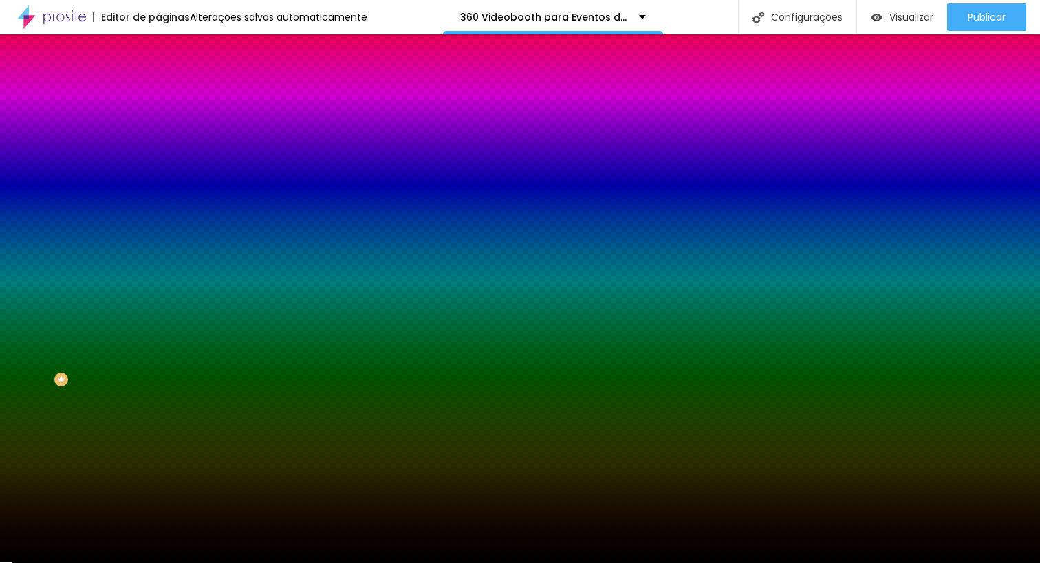
drag, startPoint x: 0, startPoint y: 401, endPoint x: 11, endPoint y: 380, distance: 23.4
click at [158, 429] on div "Editar Seção Conteúdo Estilo Avançado Imagem de fundo Adicionar imagem Efeito d…" at bounding box center [237, 298] width 158 height 529
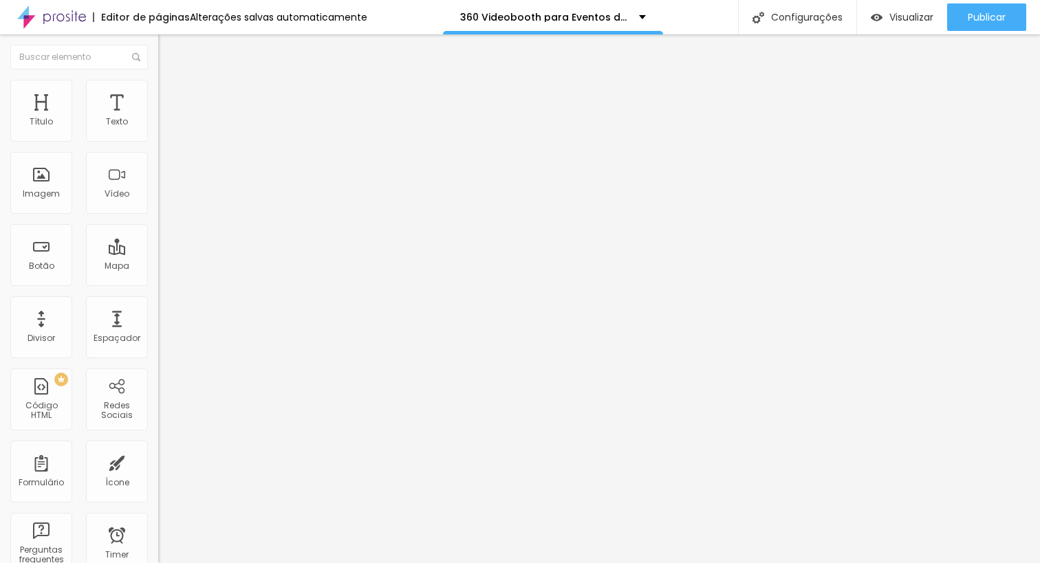
click at [171, 97] on span "Avançado" at bounding box center [193, 103] width 45 height 12
click at [158, 80] on li "Estilo" at bounding box center [237, 87] width 158 height 14
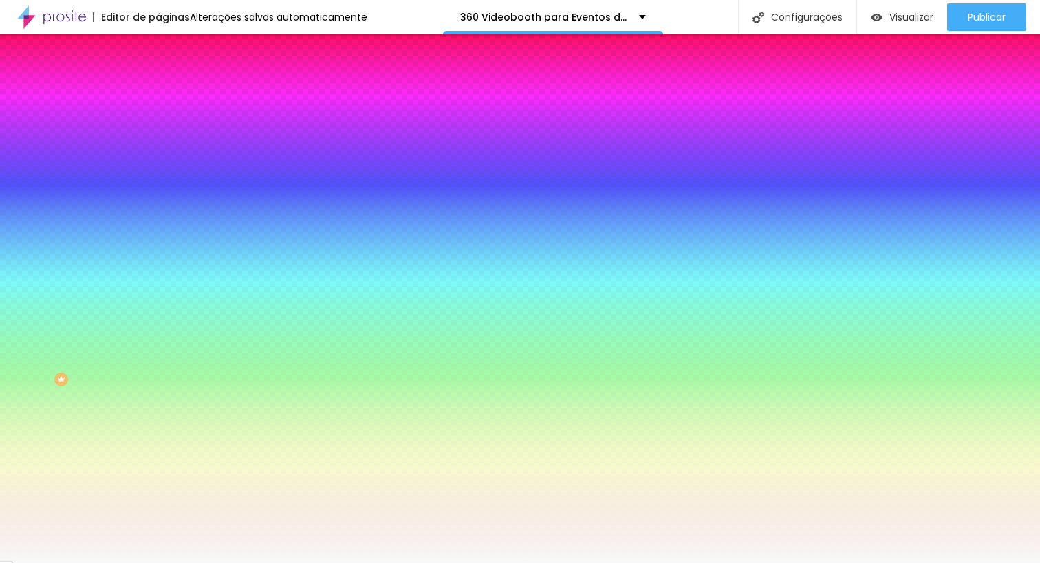
click at [158, 187] on div at bounding box center [237, 187] width 158 height 0
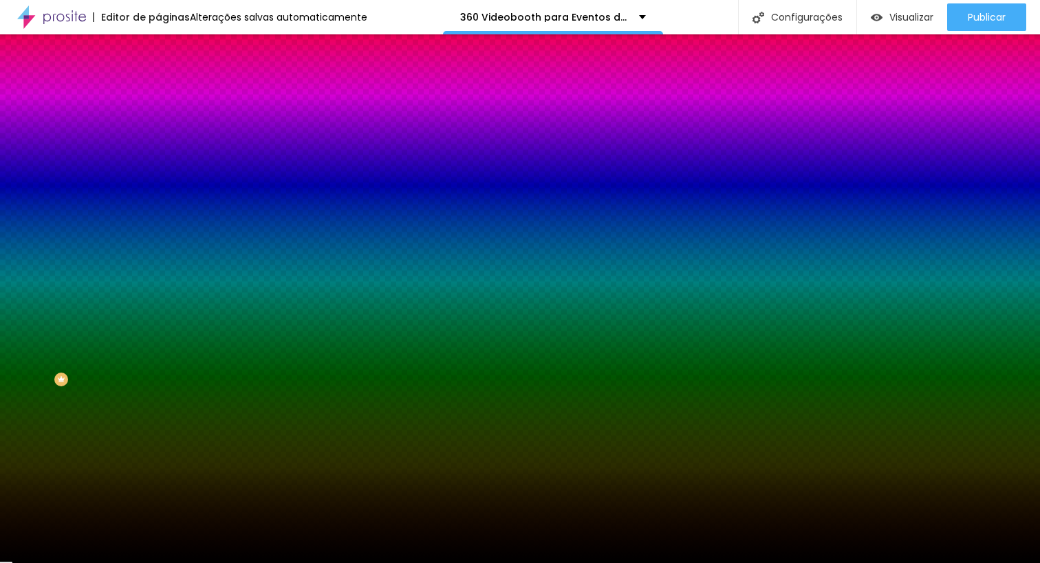
type input "#000000"
drag, startPoint x: 1, startPoint y: 380, endPoint x: 0, endPoint y: 470, distance: 90.1
click at [158, 470] on div "Editar Seção Conteúdo Estilo Avançado Imagem de fundo Adicionar imagem Efeito d…" at bounding box center [237, 298] width 158 height 529
click at [158, 469] on div "Editar Seção Conteúdo Estilo Avançado Imagem de fundo Adicionar imagem Efeito d…" at bounding box center [237, 298] width 158 height 529
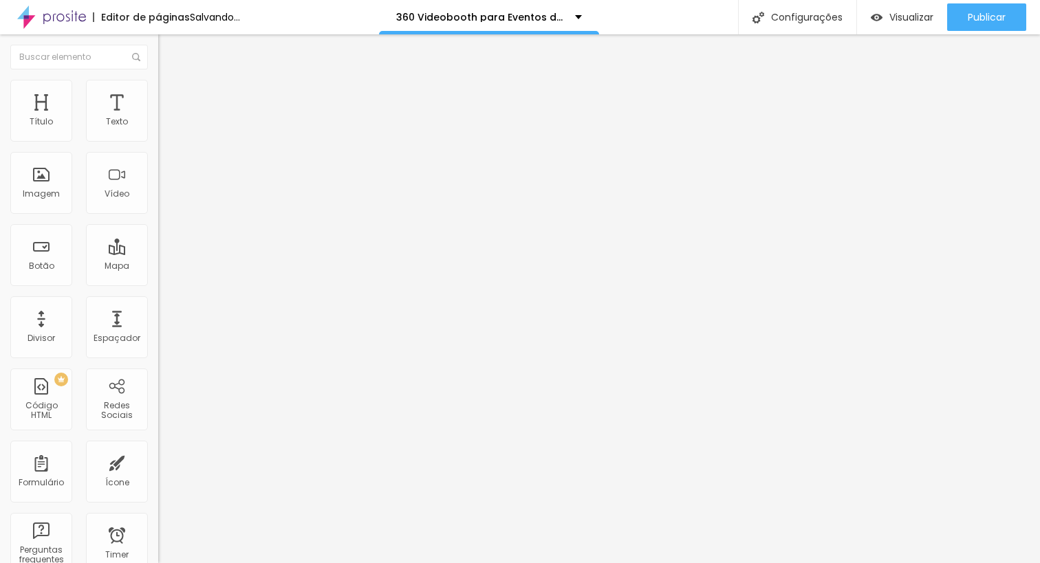
click at [158, 84] on li "Estilo" at bounding box center [237, 87] width 158 height 14
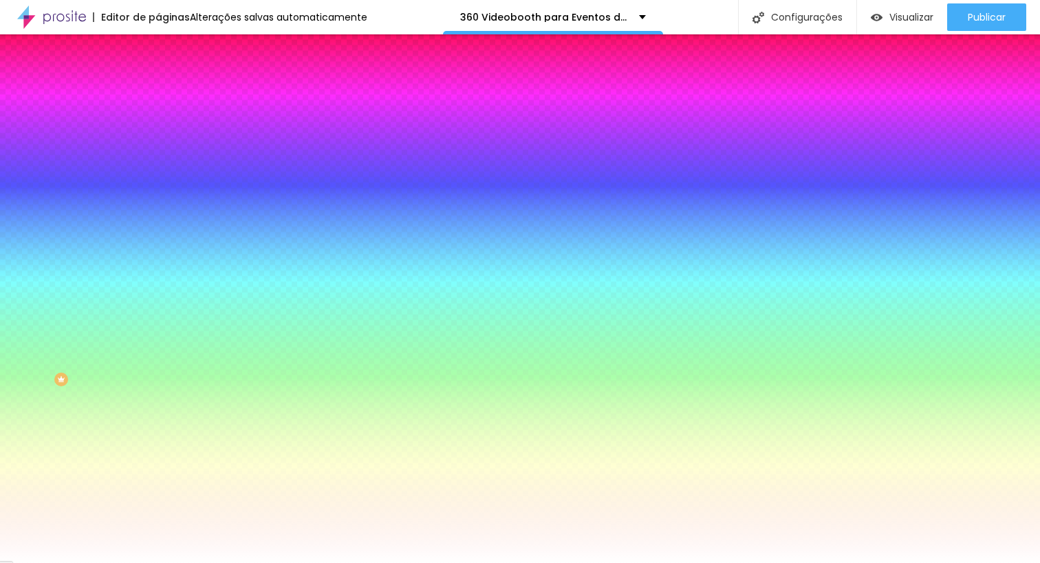
click at [158, 271] on div at bounding box center [237, 271] width 158 height 0
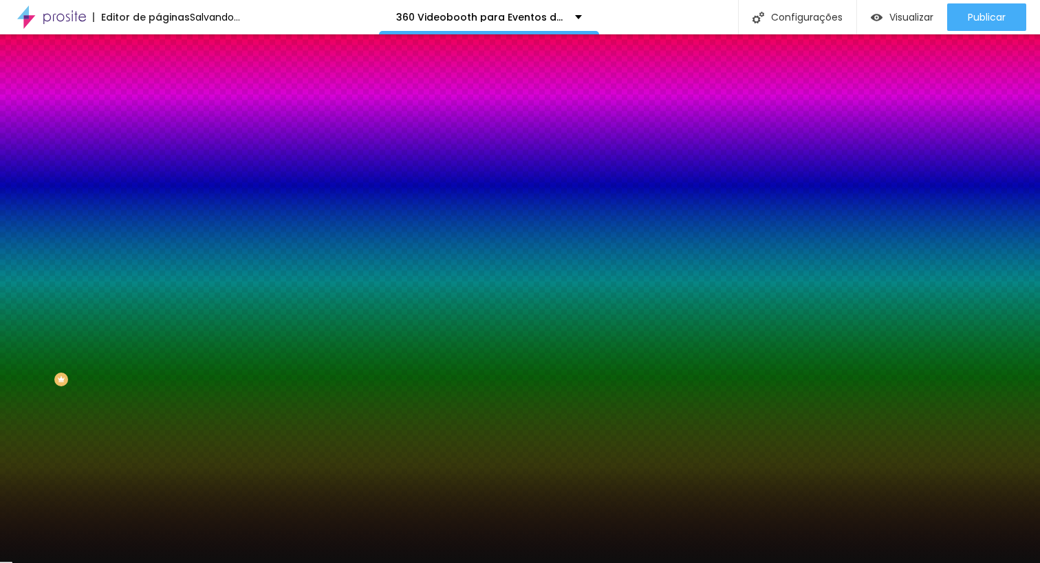
type input "#000000"
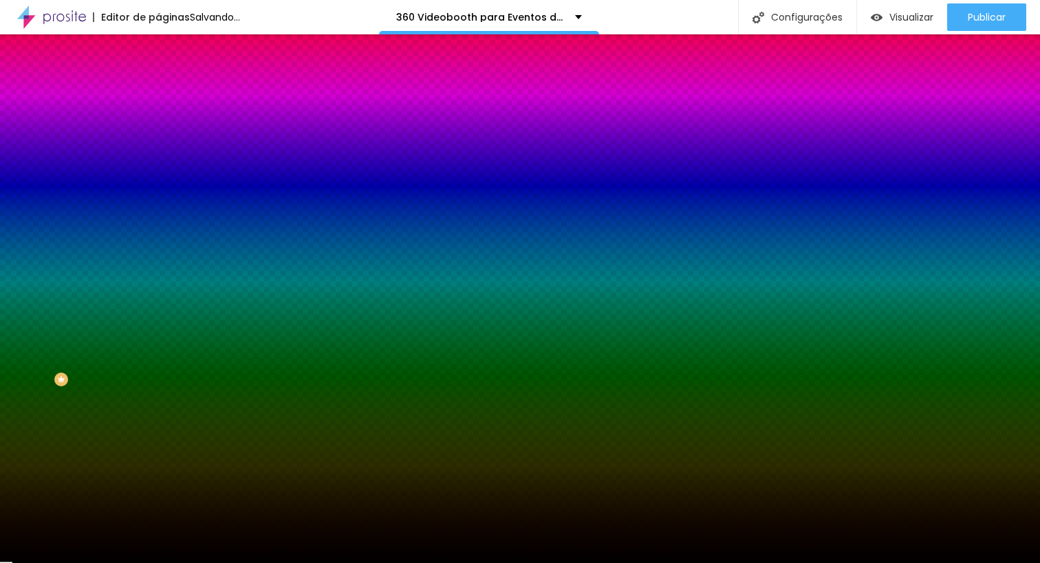
drag, startPoint x: 67, startPoint y: 330, endPoint x: 44, endPoint y: 427, distance: 99.6
click at [158, 454] on div "Botão Tipografia Voltar ao padrão Borda Voltar ao padrão Sombra DESATIVADO Volt…" at bounding box center [237, 280] width 158 height 347
click at [164, 319] on icon "button" at bounding box center [168, 314] width 8 height 8
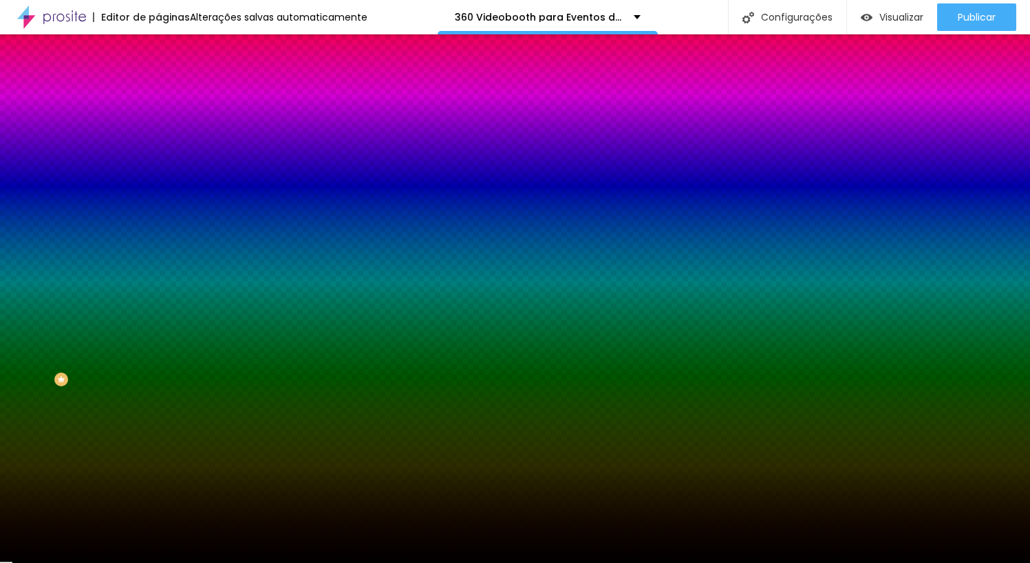
type input "#FFFFFF"
drag, startPoint x: 213, startPoint y: 522, endPoint x: 14, endPoint y: 353, distance: 260.1
click at [17, 354] on body "Editor de páginas Alterações salvas automaticamente 360 Videobooth para Eventos…" at bounding box center [515, 281] width 1030 height 563
click at [72, 563] on div at bounding box center [515, 574] width 1030 height 0
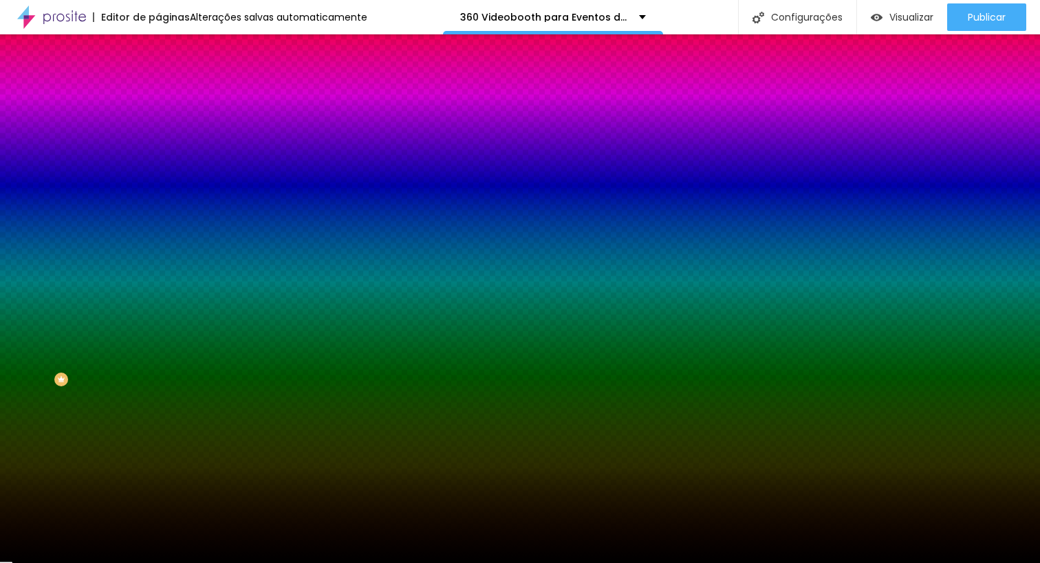
click at [164, 150] on icon "button" at bounding box center [168, 146] width 8 height 8
click at [41, 563] on div at bounding box center [520, 574] width 1040 height 0
click at [158, 454] on button "button" at bounding box center [167, 447] width 19 height 14
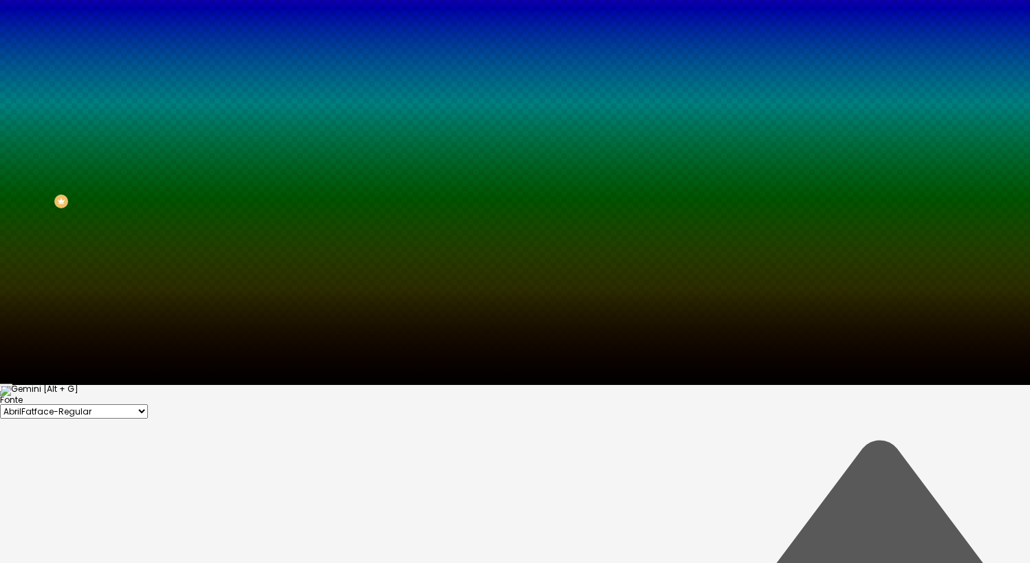
scroll to position [177, 0]
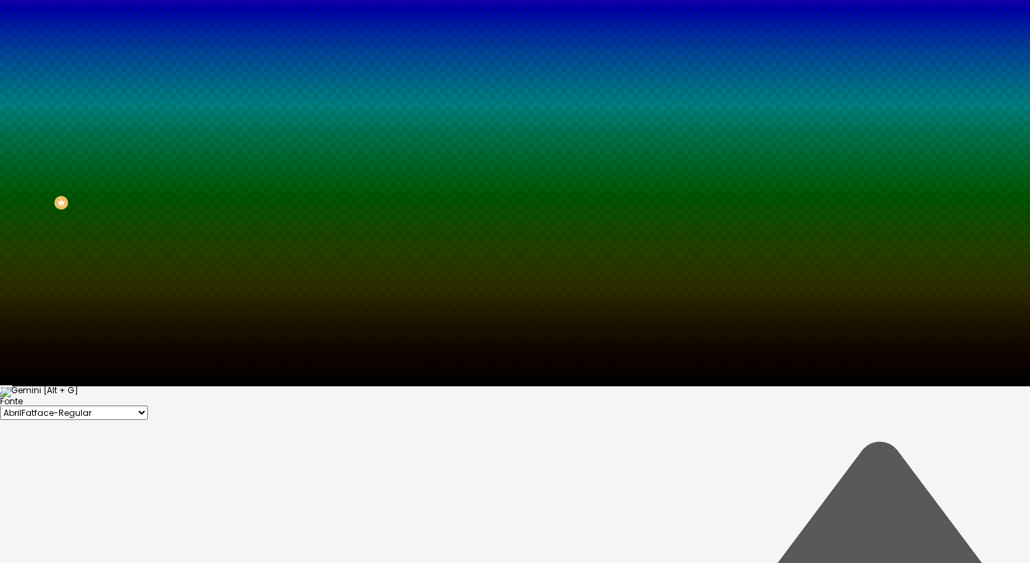
type input "#FFFFFF"
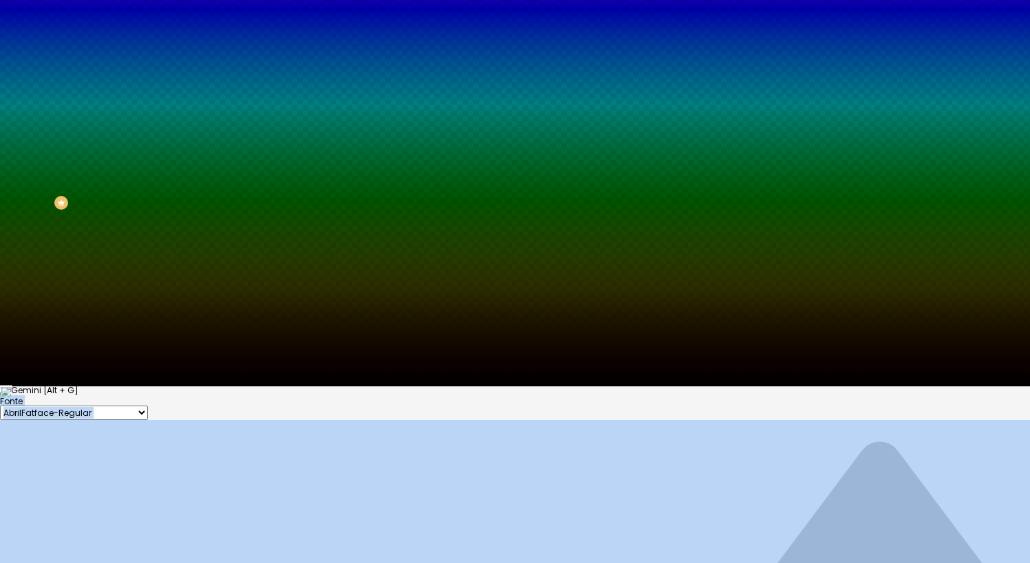
drag, startPoint x: 206, startPoint y: 482, endPoint x: 0, endPoint y: 350, distance: 244.7
click at [0, 337] on body "Editor de páginas Alterações salvas automaticamente 360 Videobooth para Eventos…" at bounding box center [515, 104] width 1030 height 563
click at [17, 398] on div at bounding box center [515, 398] width 1030 height 0
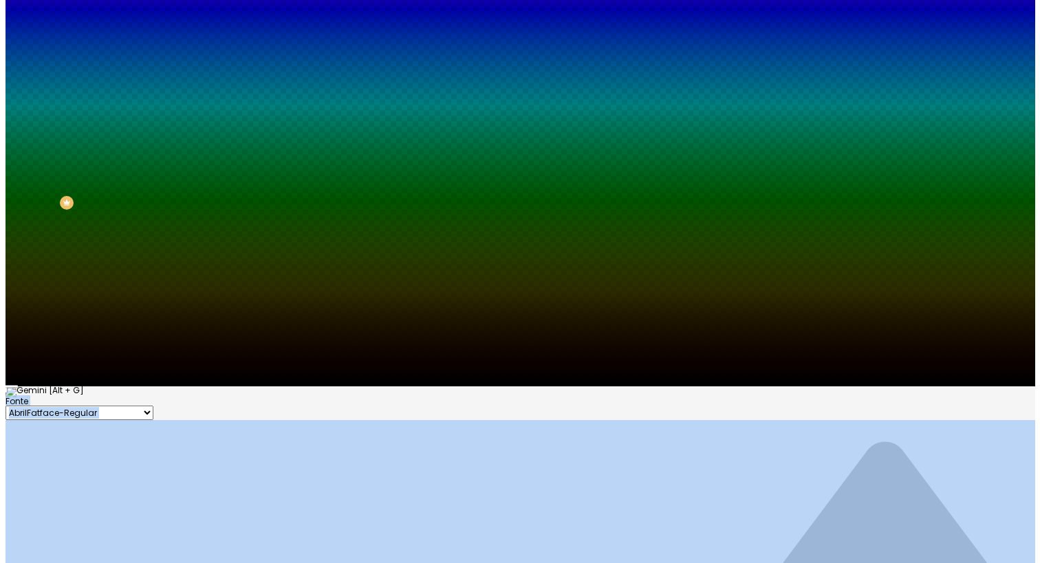
scroll to position [0, 0]
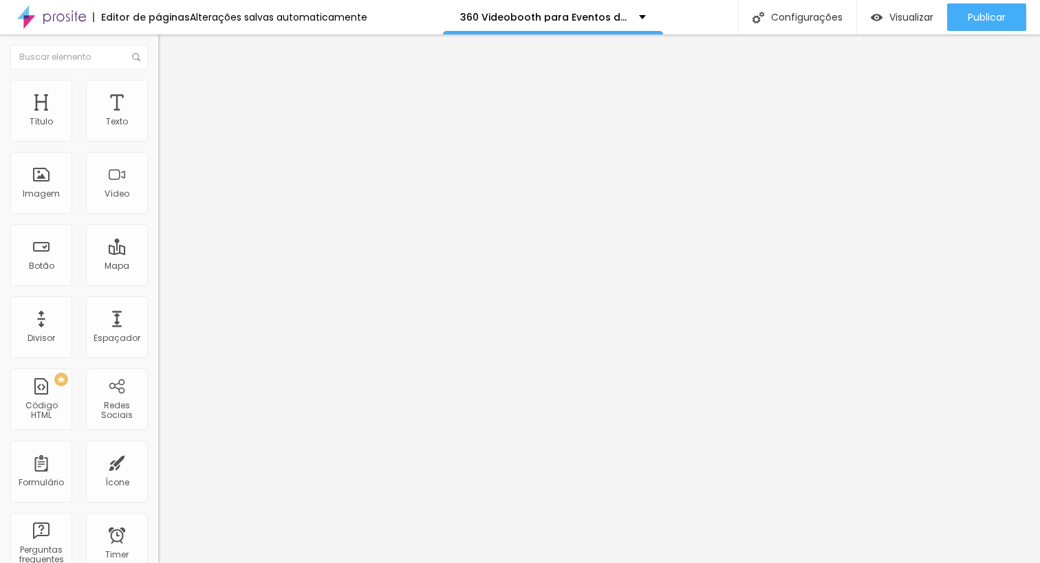
drag, startPoint x: 85, startPoint y: 75, endPoint x: 89, endPoint y: 122, distance: 47.0
click at [158, 80] on li "Estilo" at bounding box center [237, 87] width 158 height 14
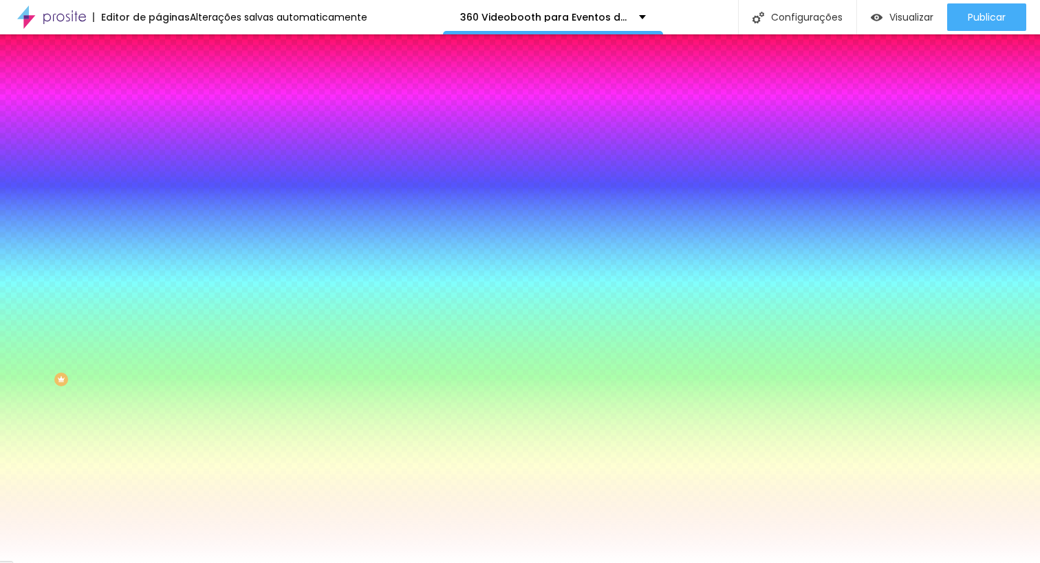
drag, startPoint x: 117, startPoint y: 91, endPoint x: 111, endPoint y: 97, distance: 8.3
click at [158, 94] on li "Avançado" at bounding box center [237, 101] width 158 height 14
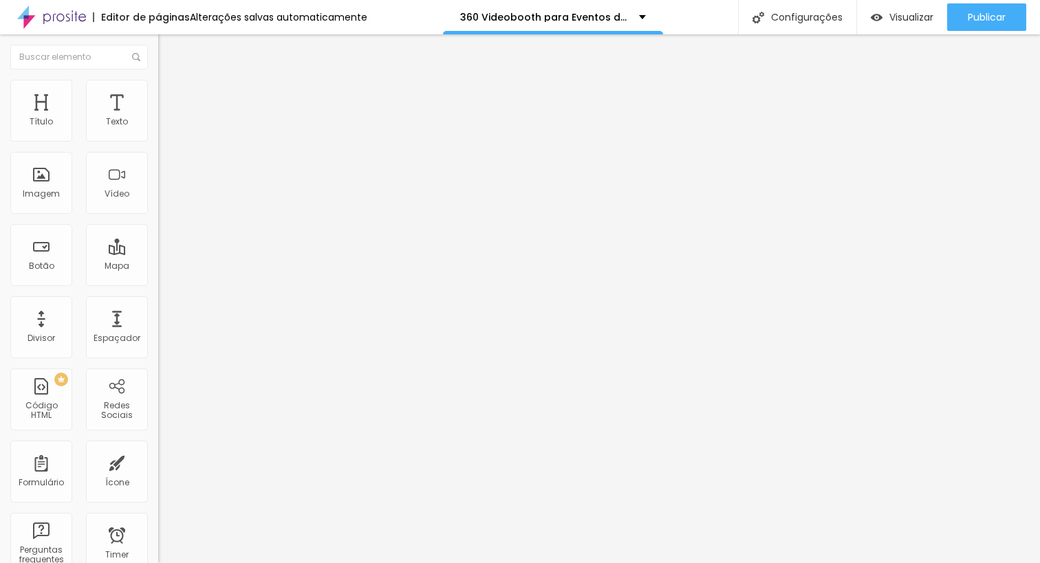
type input "10"
type input "20"
type input "25"
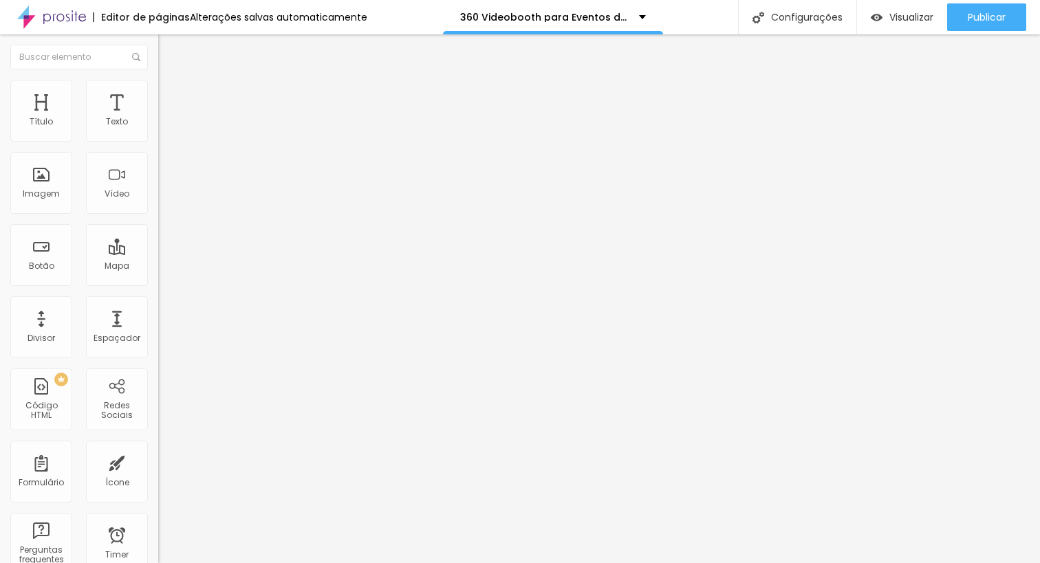
type input "25"
type input "30"
type input "35"
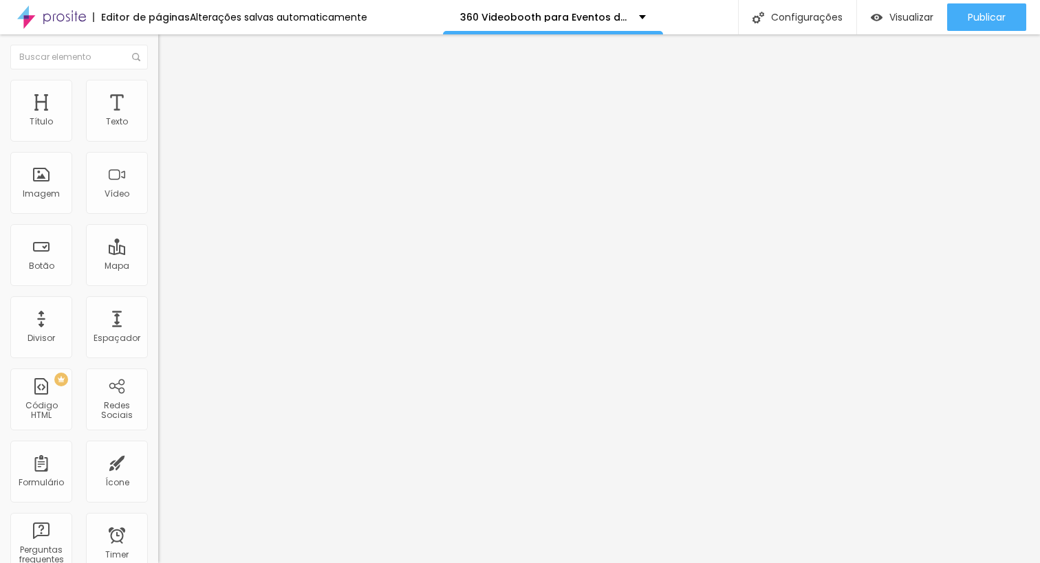
type input "40"
type input "45"
type input "40"
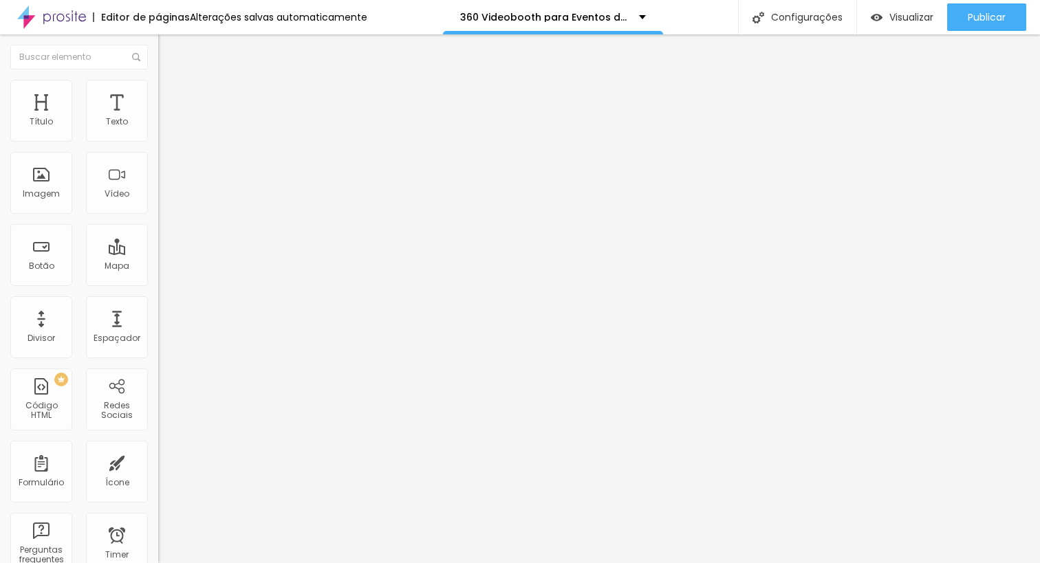
type input "40"
drag, startPoint x: 38, startPoint y: 134, endPoint x: 85, endPoint y: 133, distance: 47.5
type input "40"
click at [158, 267] on input "range" at bounding box center [202, 272] width 89 height 11
click at [158, 94] on li "Avançado" at bounding box center [237, 101] width 158 height 14
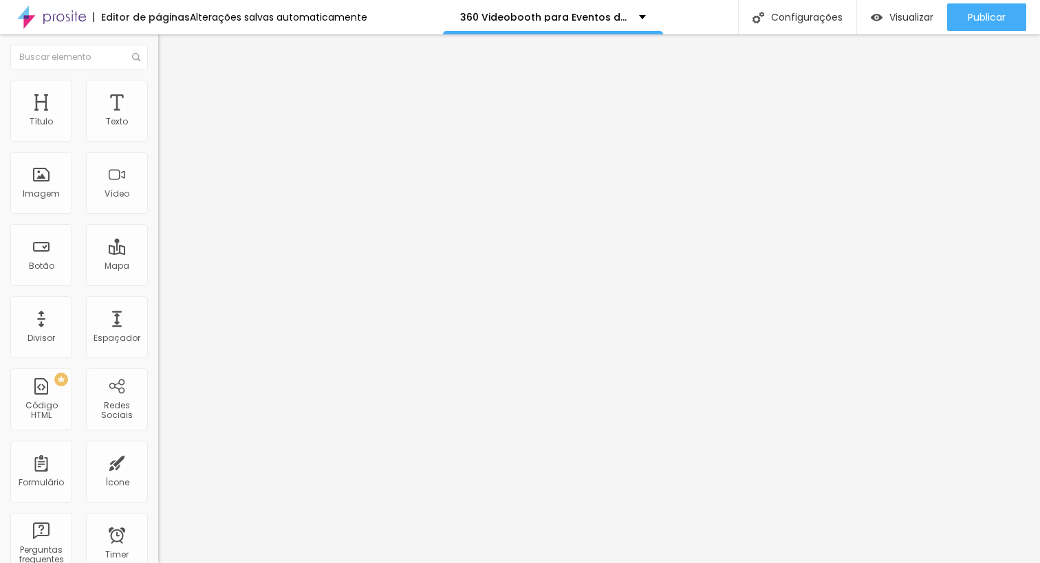
type input "10"
type input "15"
type input "20"
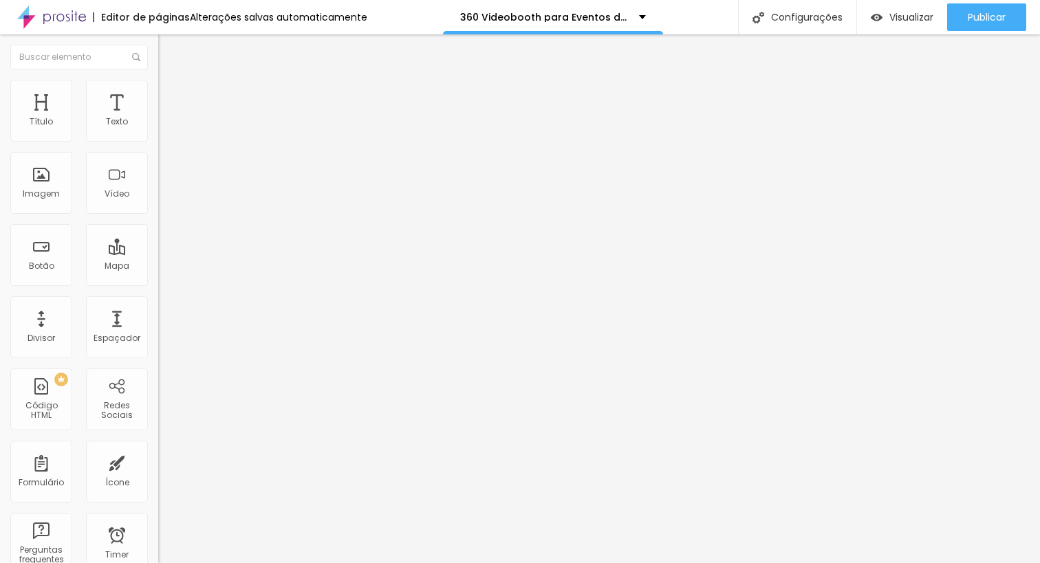
type input "20"
type input "25"
type input "30"
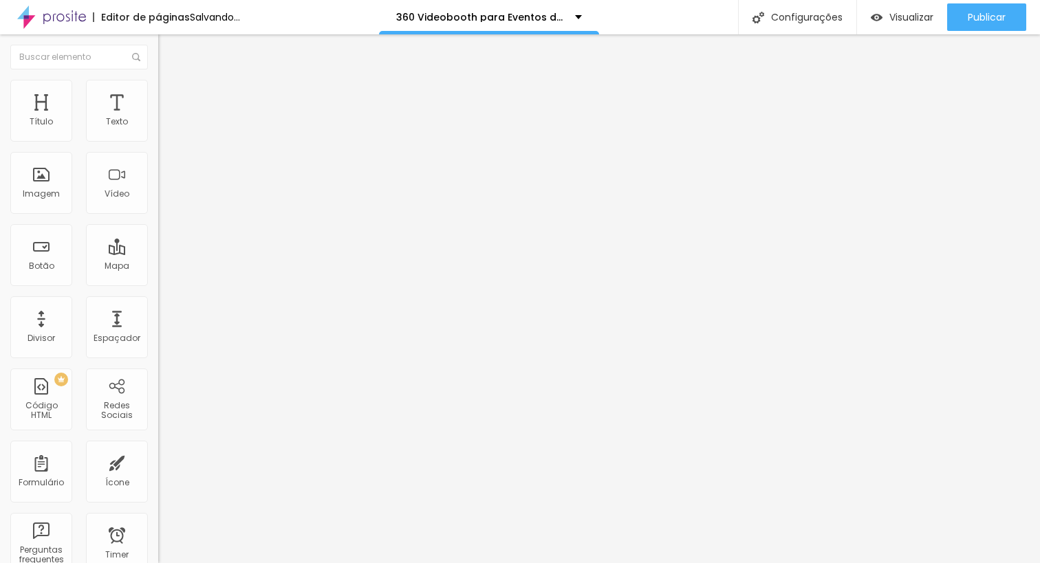
type input "35"
type input "40"
drag, startPoint x: 45, startPoint y: 133, endPoint x: 81, endPoint y: 131, distance: 36.5
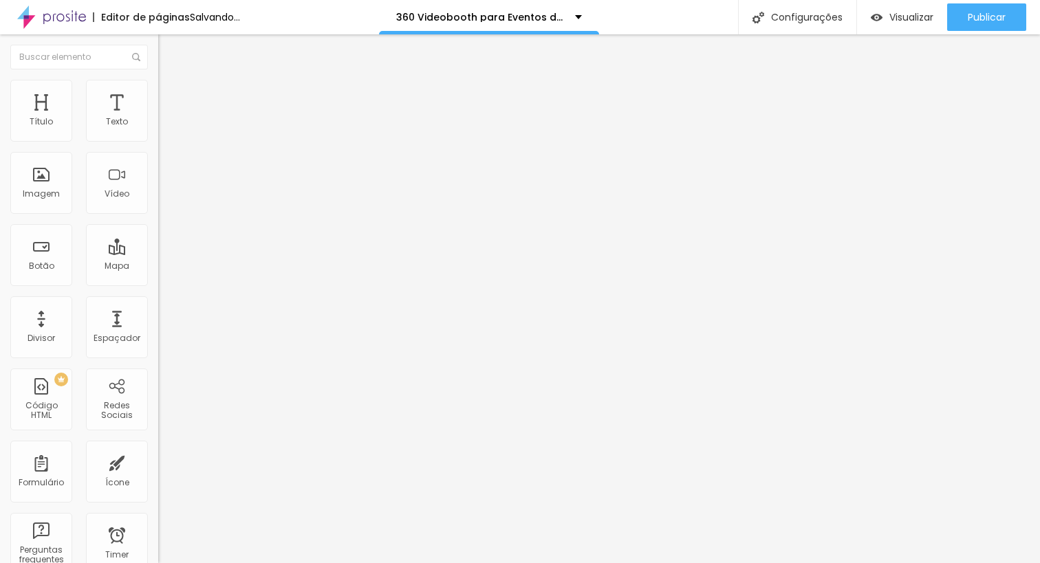
type input "40"
click at [158, 267] on input "range" at bounding box center [202, 272] width 89 height 11
drag, startPoint x: 74, startPoint y: 153, endPoint x: 1, endPoint y: 142, distance: 74.4
click at [158, 142] on div "Texto Click me Alinhamento [GEOGRAPHIC_DATA] Link URL https:// Abrir em uma nov…" at bounding box center [237, 207] width 158 height 200
type input "Ver Valores"
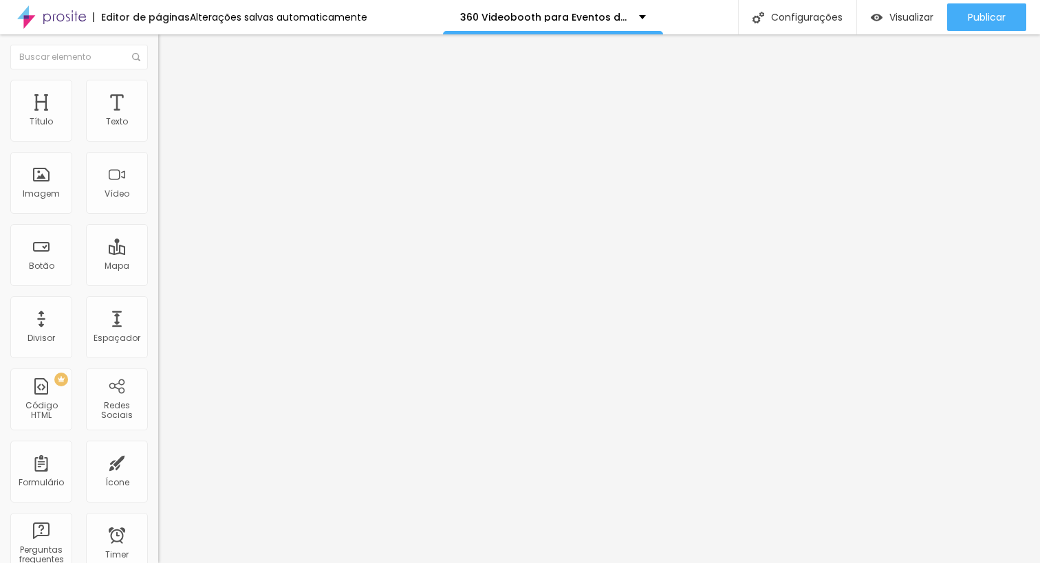
click at [158, 80] on li "Estilo" at bounding box center [237, 87] width 158 height 14
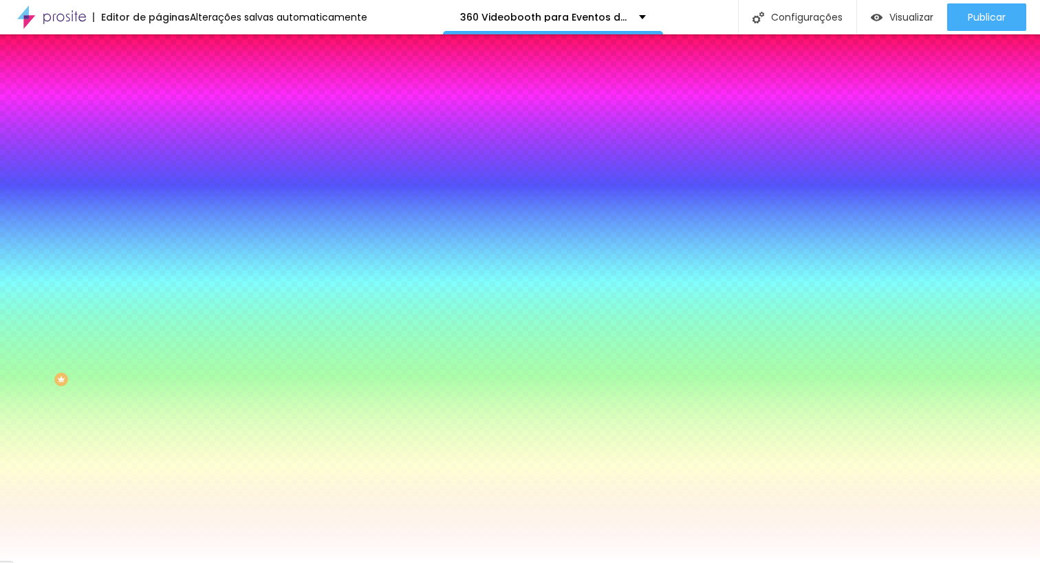
click at [169, 171] on icon "button" at bounding box center [170, 172] width 3 height 3
type input "14"
type input "13"
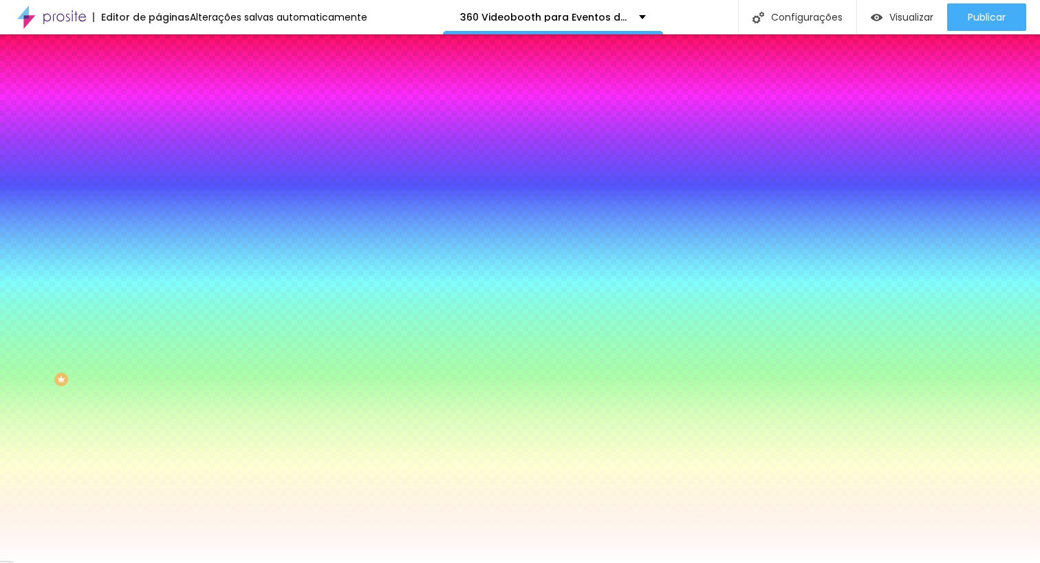
type input "13"
type input "12"
type input "11"
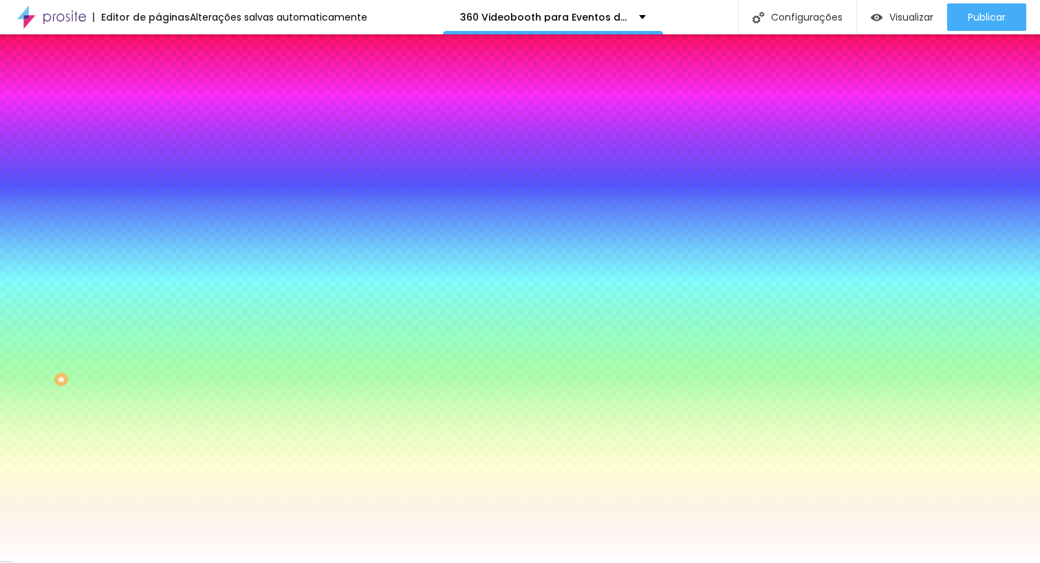
type input "10"
drag, startPoint x: 202, startPoint y: 266, endPoint x: 185, endPoint y: 266, distance: 16.5
type input "10"
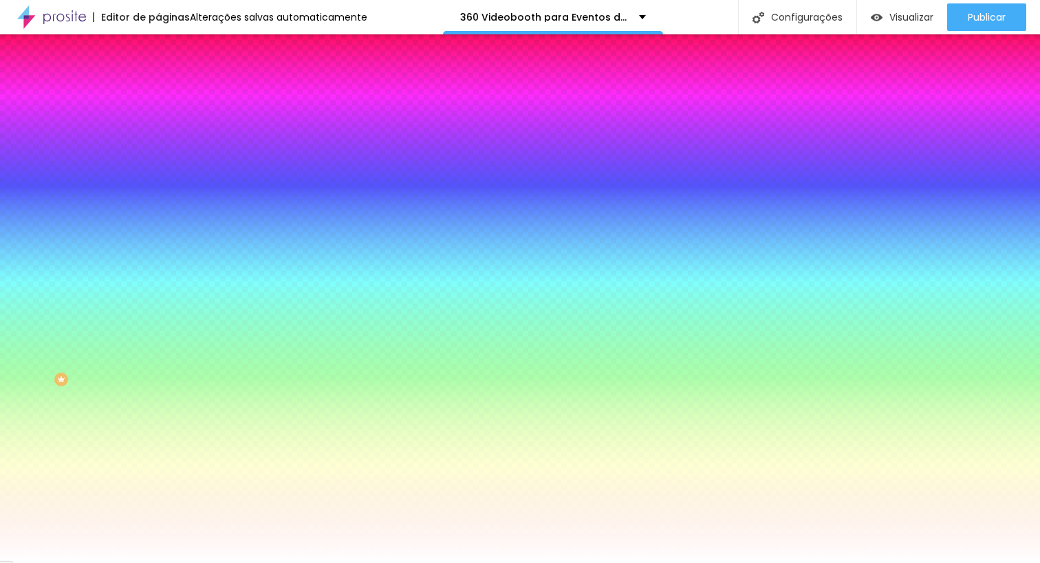
click at [85, 563] on div at bounding box center [520, 574] width 1040 height 0
click at [158, 209] on button "button" at bounding box center [167, 214] width 19 height 14
drag, startPoint x: 257, startPoint y: 321, endPoint x: 253, endPoint y: 329, distance: 8.3
type input "#FFFFFF"
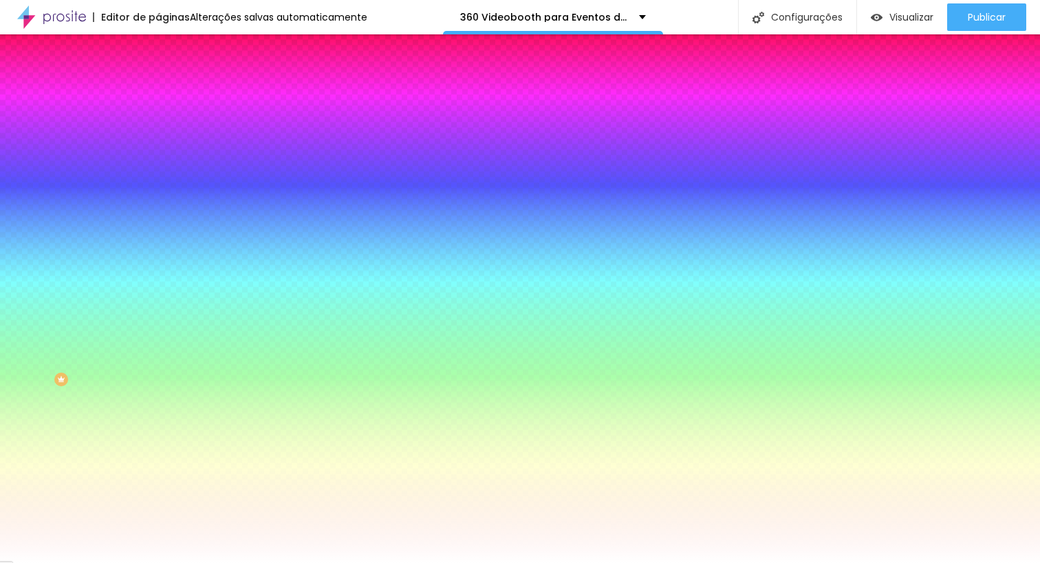
drag, startPoint x: 121, startPoint y: 290, endPoint x: 107, endPoint y: 264, distance: 28.9
click at [94, 259] on body "Editor de páginas Alterações salvas automaticamente 360 Videobooth para Eventos…" at bounding box center [520, 281] width 1040 height 563
type input "3"
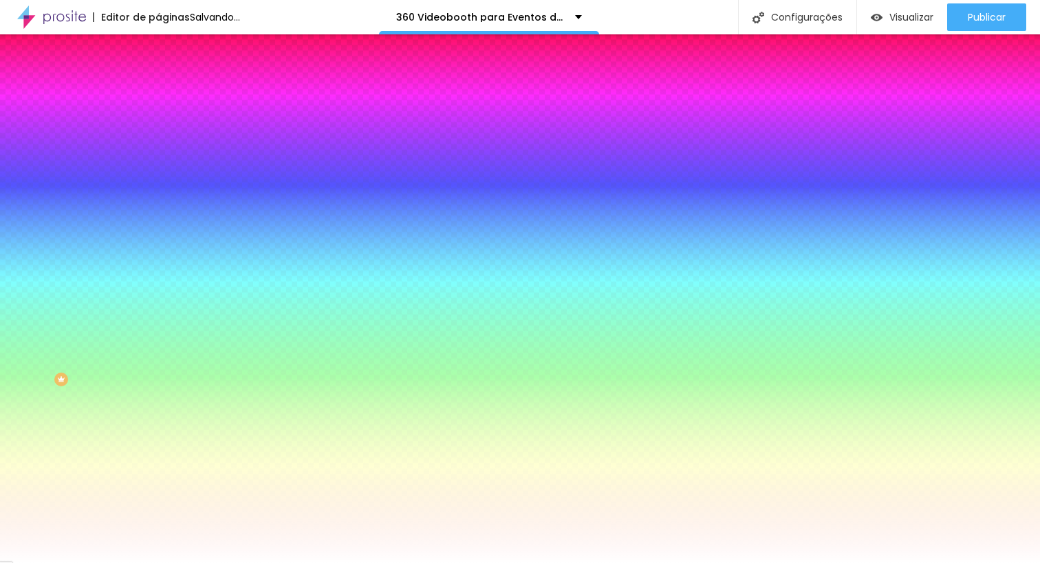
type input "0"
type input "3"
type input "0.1"
type input "0"
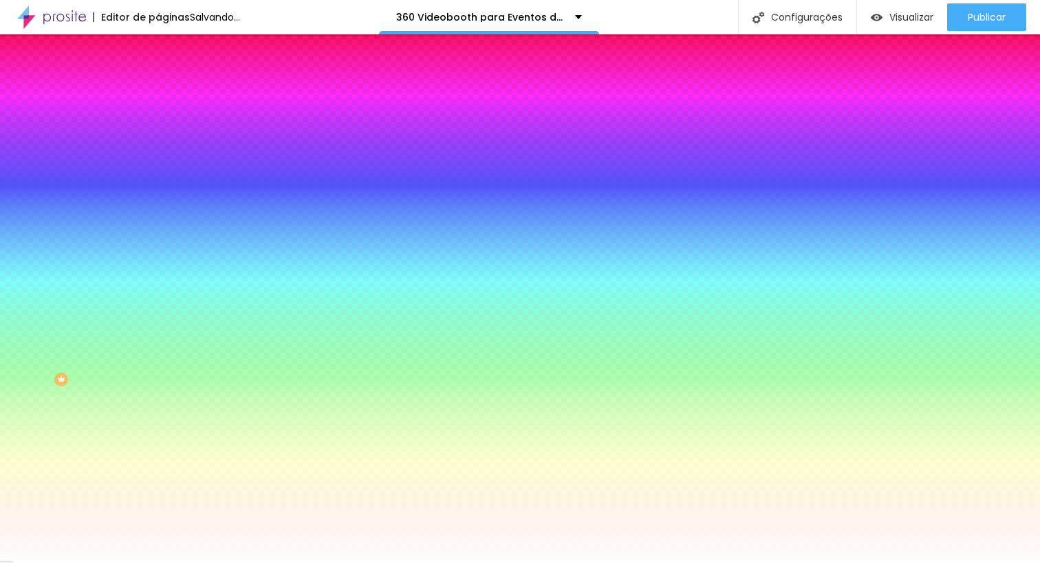
type input "0.1"
type input "0"
click at [26, 563] on div at bounding box center [520, 574] width 1040 height 0
click at [158, 78] on img at bounding box center [164, 72] width 12 height 12
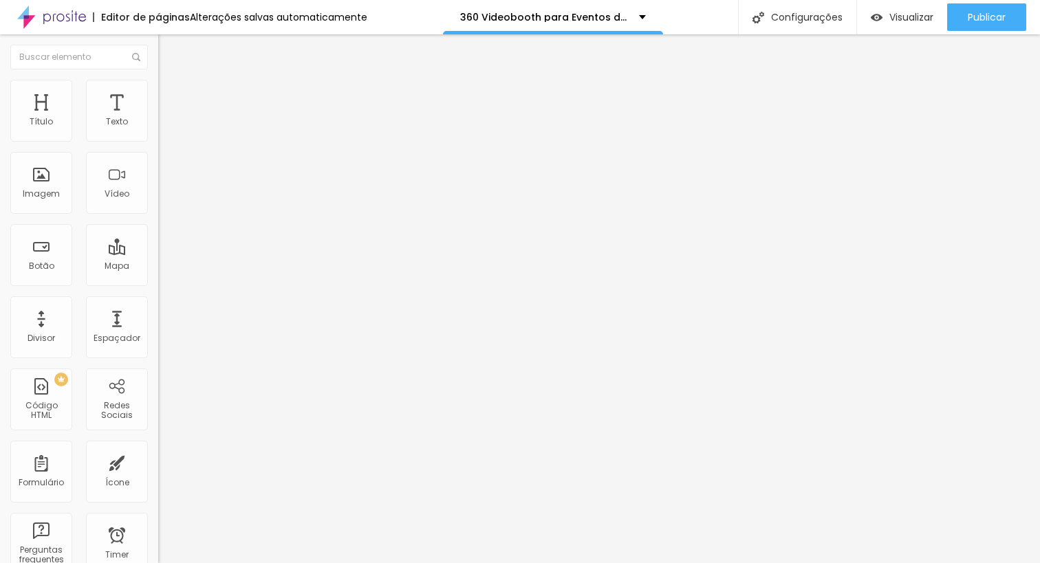
drag, startPoint x: 71, startPoint y: 291, endPoint x: 0, endPoint y: 272, distance: 73.4
click at [158, 272] on div "Texto Ver Valores Alinhamento [GEOGRAPHIC_DATA] Link URL https:// Abrir em uma …" at bounding box center [237, 207] width 158 height 200
type input "#precos"
click at [158, 80] on li "Estilo" at bounding box center [237, 87] width 158 height 14
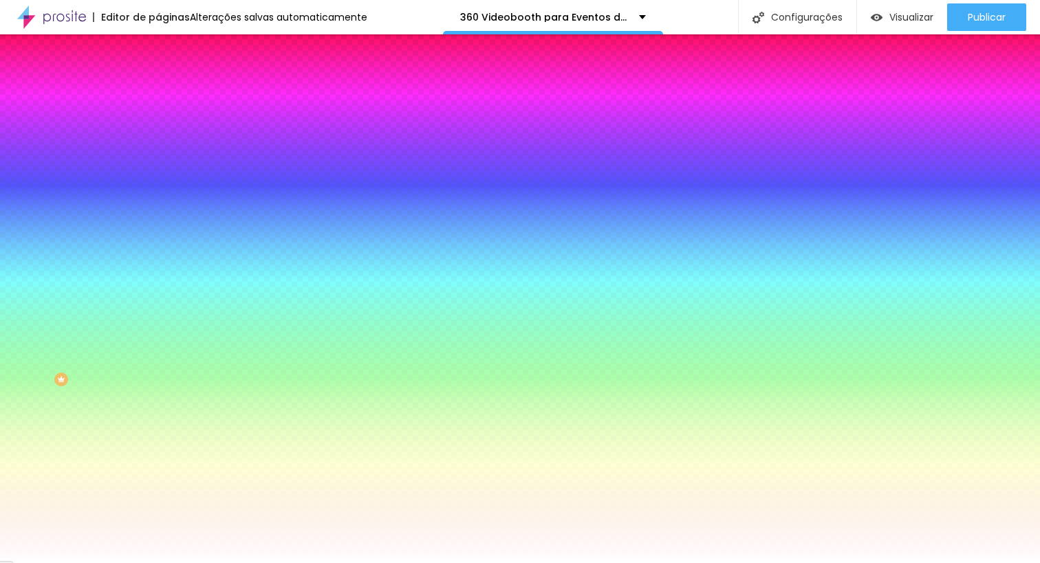
click at [158, 94] on li "Avançado" at bounding box center [237, 101] width 158 height 14
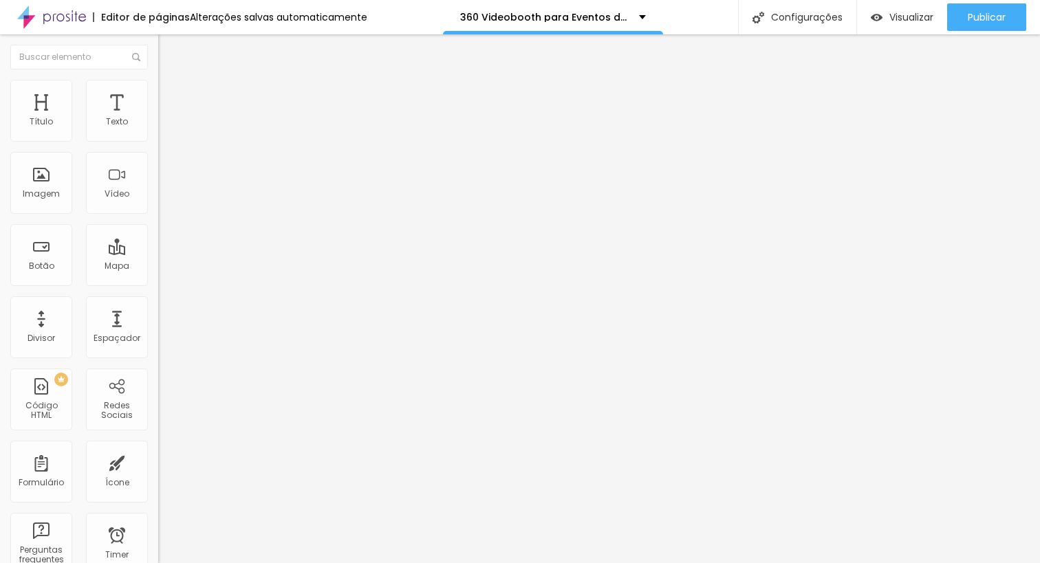
click at [158, 544] on input "text" at bounding box center [240, 551] width 165 height 14
type input "p"
click at [158, 505] on input "text" at bounding box center [240, 512] width 165 height 14
type input "precos"
click at [171, 101] on span "Avançado" at bounding box center [193, 103] width 45 height 12
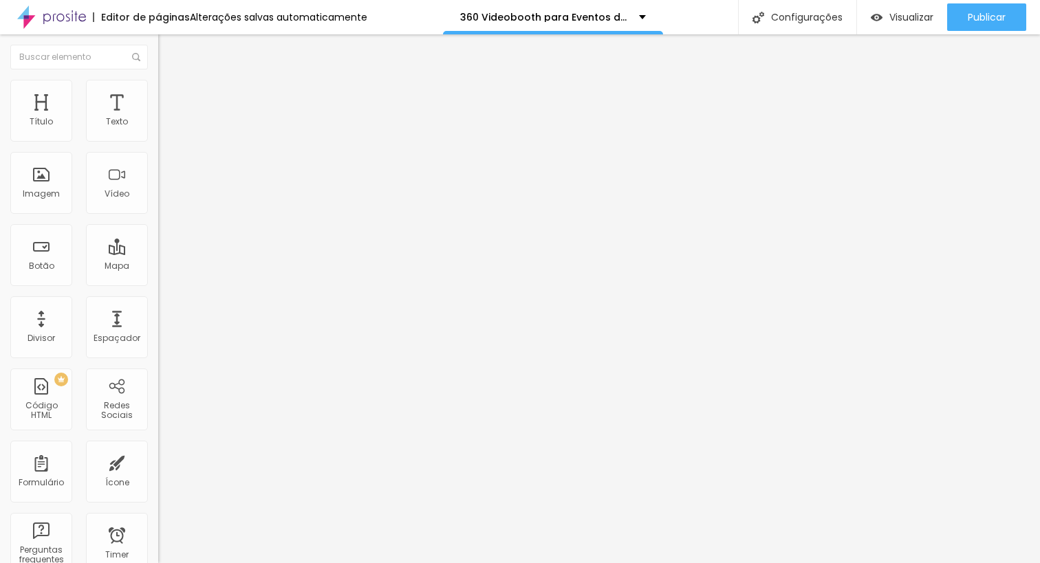
click at [158, 86] on img at bounding box center [164, 86] width 12 height 12
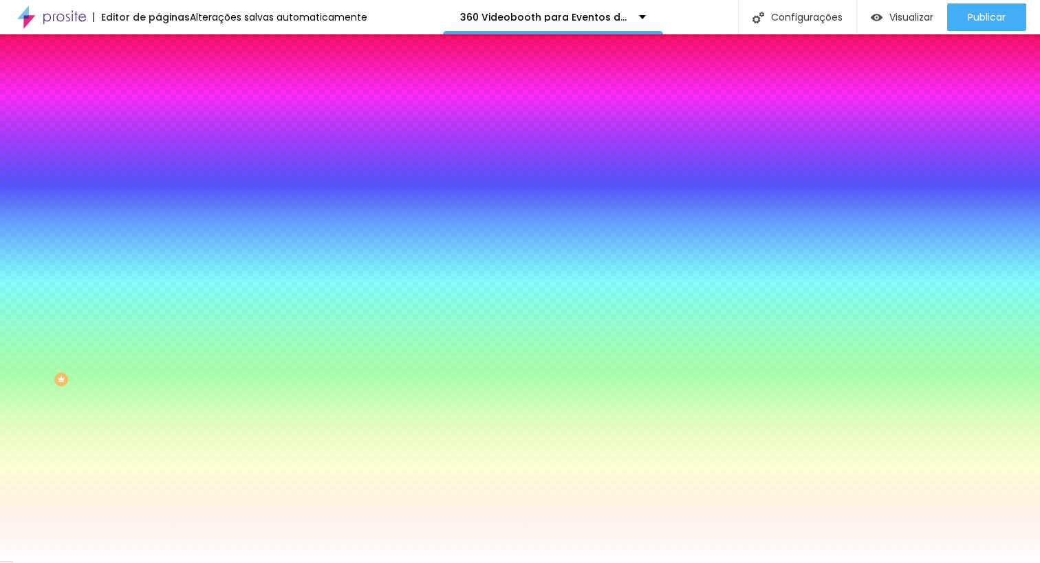
click at [158, 131] on div at bounding box center [237, 131] width 158 height 0
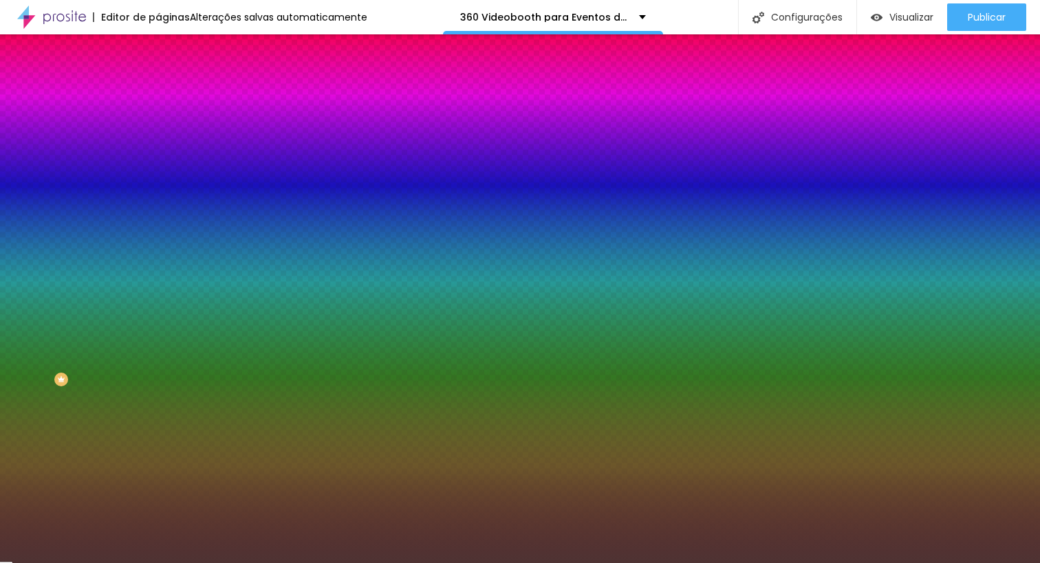
type input "#000000"
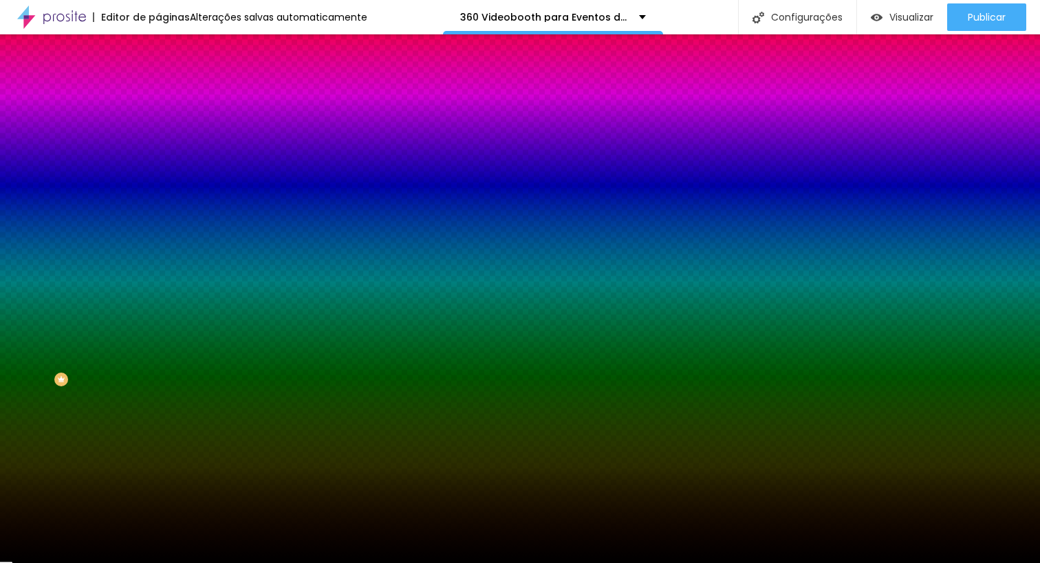
drag, startPoint x: 52, startPoint y: 227, endPoint x: 56, endPoint y: 387, distance: 160.4
click at [158, 299] on div "Editar Coluna Conteúdo Estilo Avançado Cor de fundo Voltar ao padrão #000000 So…" at bounding box center [237, 298] width 158 height 529
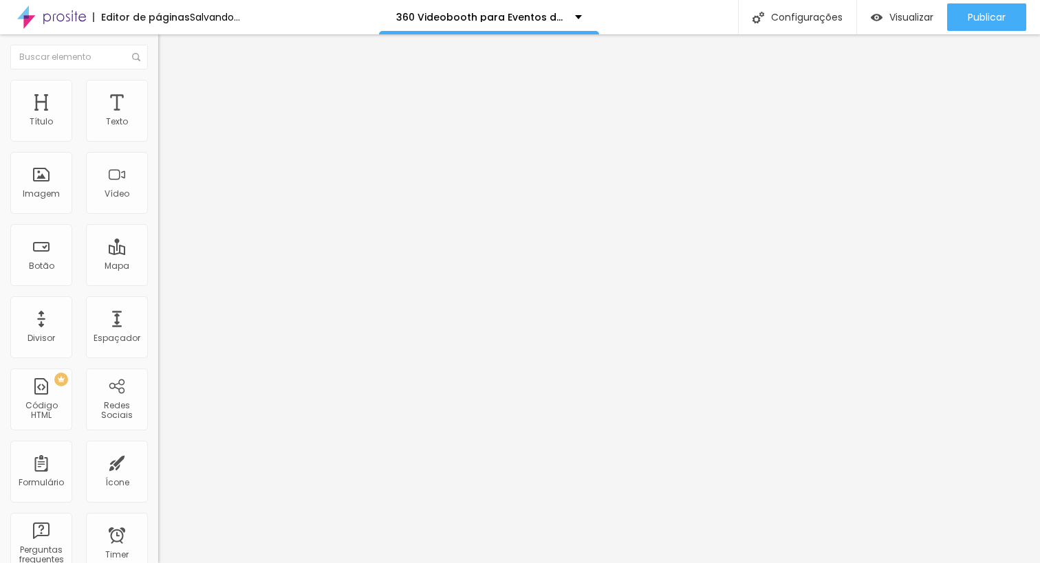
click at [158, 94] on li "Avançado" at bounding box center [237, 101] width 158 height 14
click at [158, 87] on img at bounding box center [164, 86] width 12 height 12
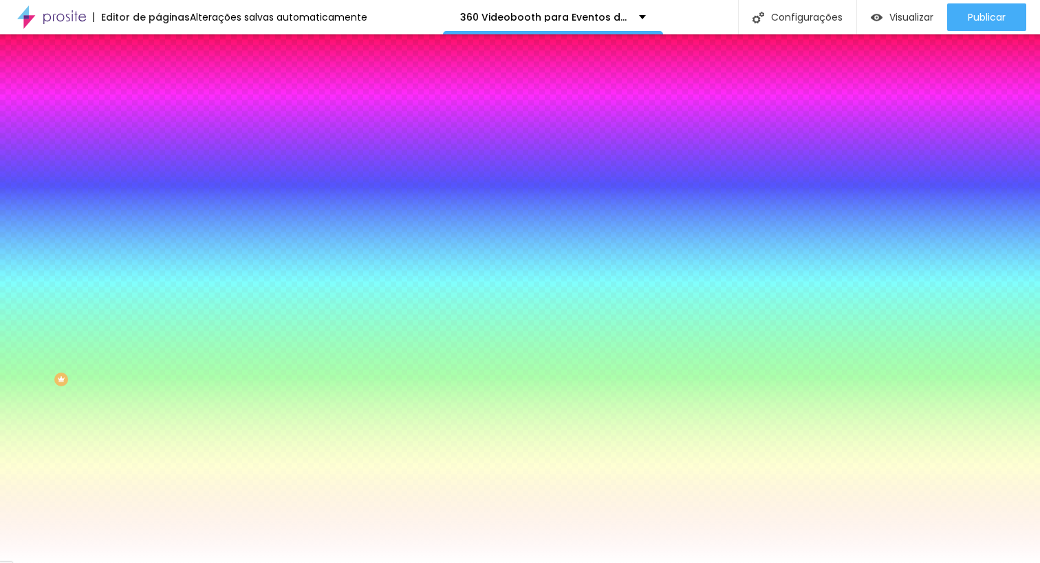
click at [158, 94] on li "Avançado" at bounding box center [237, 101] width 158 height 14
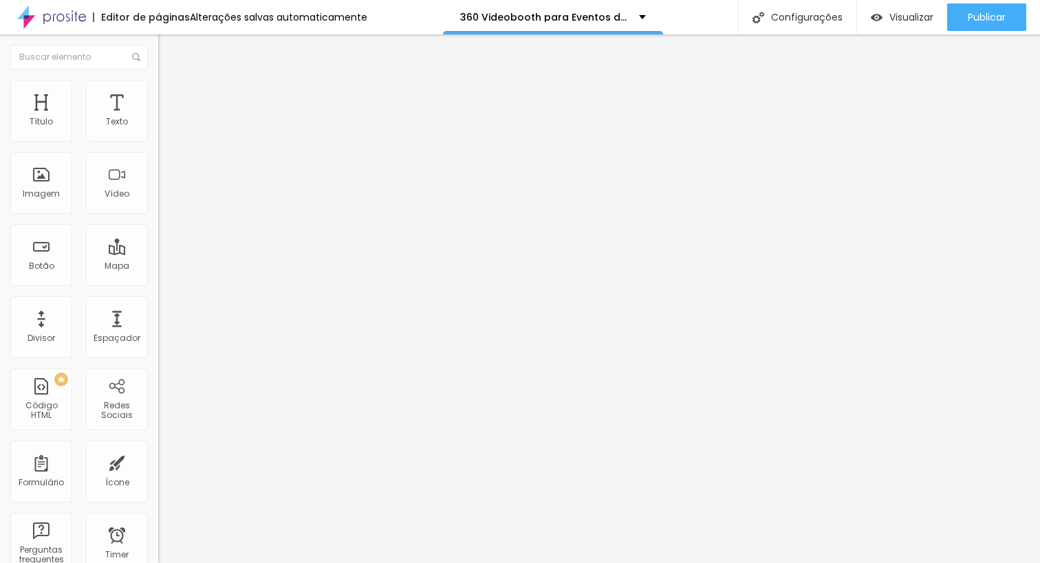
drag, startPoint x: 72, startPoint y: 93, endPoint x: 88, endPoint y: 120, distance: 31.5
click at [171, 93] on span "Estilo" at bounding box center [181, 89] width 21 height 12
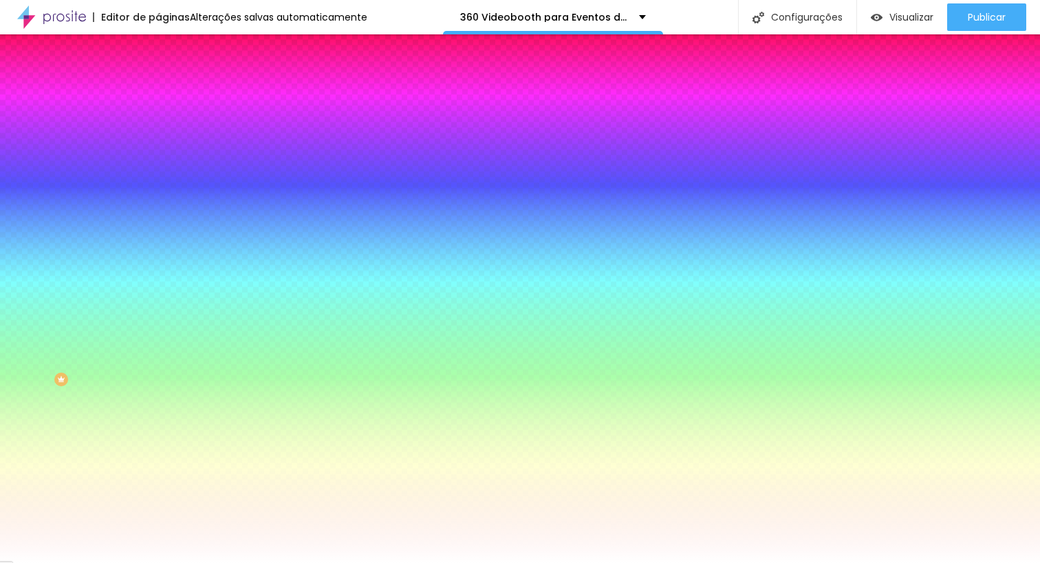
drag, startPoint x: 94, startPoint y: 250, endPoint x: 72, endPoint y: 299, distance: 53.3
click at [158, 187] on div at bounding box center [237, 187] width 158 height 0
type input "#000000"
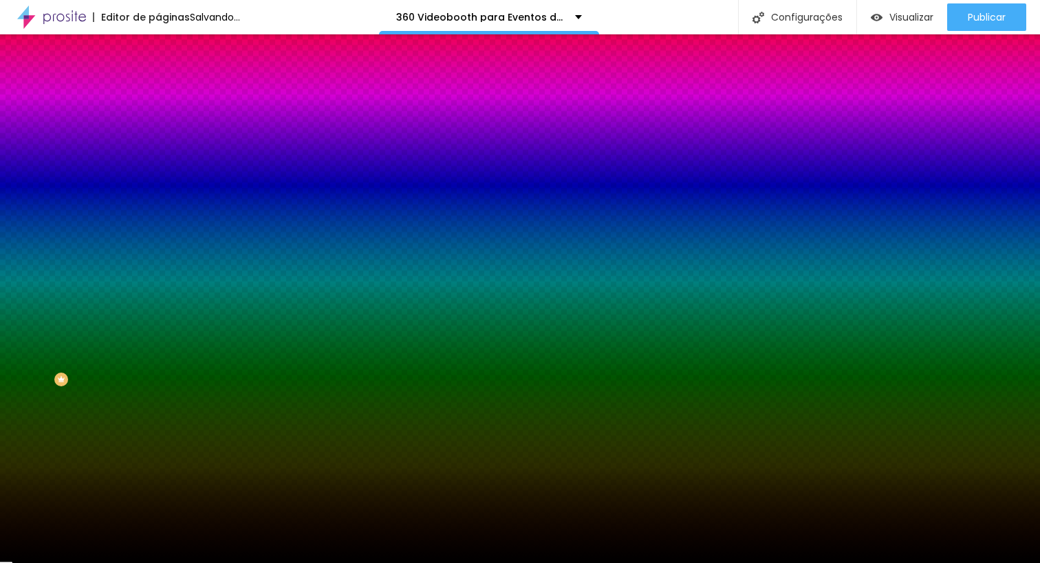
drag, startPoint x: 36, startPoint y: 352, endPoint x: 4, endPoint y: 468, distance: 120.7
click at [158, 470] on div "Editar Seção Conteúdo Estilo Avançado Imagem de fundo Adicionar imagem Efeito d…" at bounding box center [237, 298] width 158 height 529
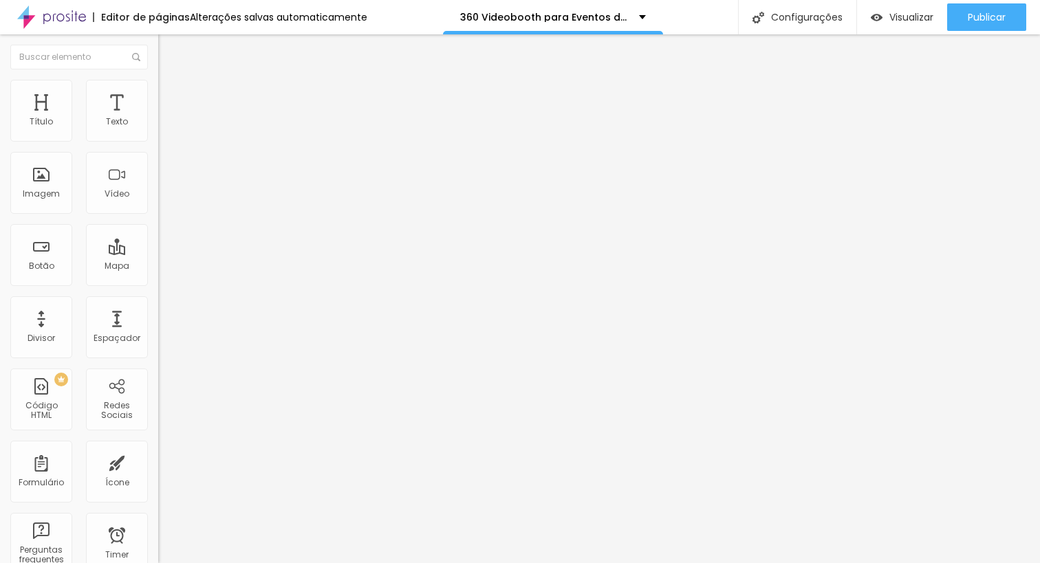
drag, startPoint x: 103, startPoint y: 101, endPoint x: 75, endPoint y: 95, distance: 28.2
click at [158, 101] on ul "Conteúdo Estilo Avançado" at bounding box center [237, 86] width 158 height 41
drag, startPoint x: 73, startPoint y: 94, endPoint x: 155, endPoint y: 257, distance: 182.5
click at [171, 94] on span "Estilo" at bounding box center [181, 89] width 21 height 12
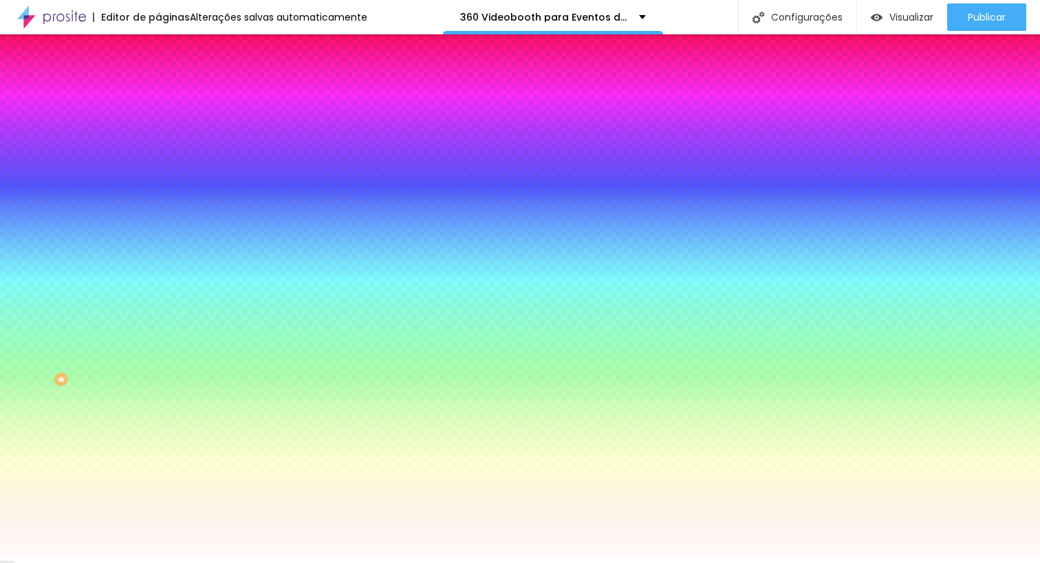
click at [158, 207] on button "button" at bounding box center [167, 214] width 19 height 14
type input "#FFFFFF"
drag, startPoint x: 145, startPoint y: 312, endPoint x: 264, endPoint y: 288, distance: 120.8
click at [106, 285] on body "Editor de páginas Alterações salvas automaticamente 360 Videobooth para Eventos…" at bounding box center [520, 281] width 1040 height 563
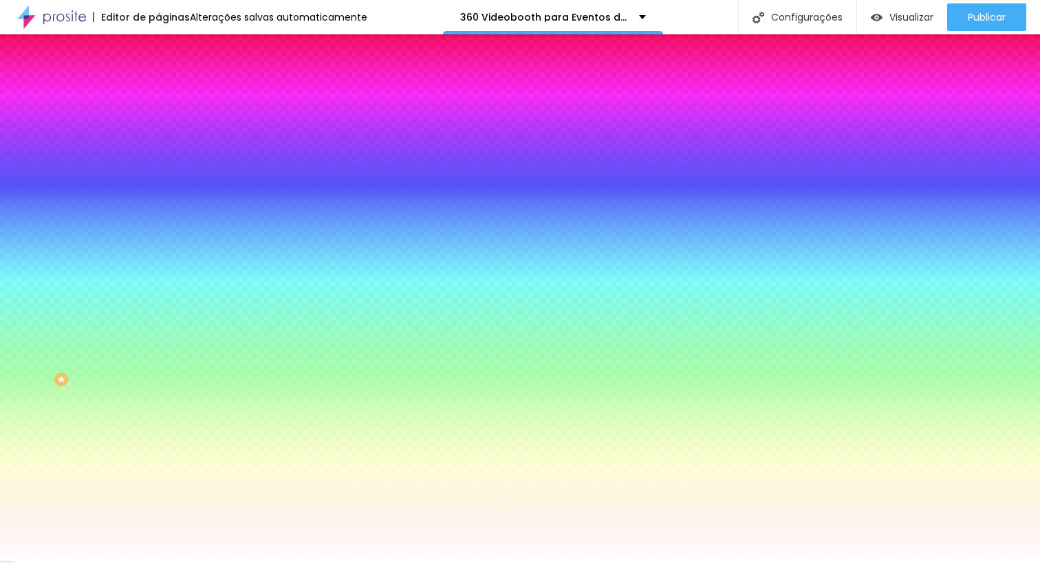
type input "3"
type input "0.1"
type input "0"
type input "0.1"
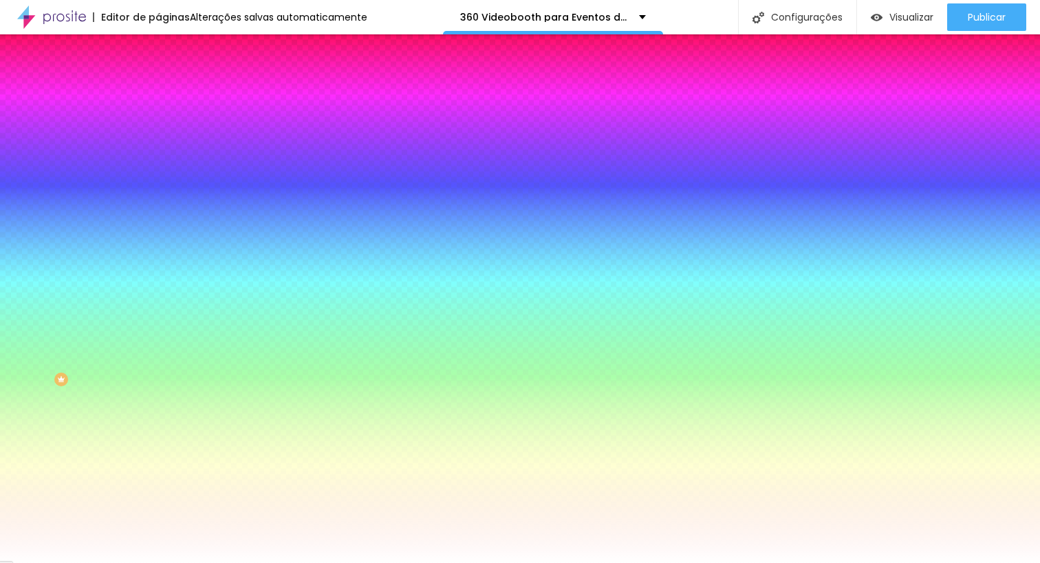
type input "0"
click at [965, 563] on div at bounding box center [520, 574] width 1040 height 0
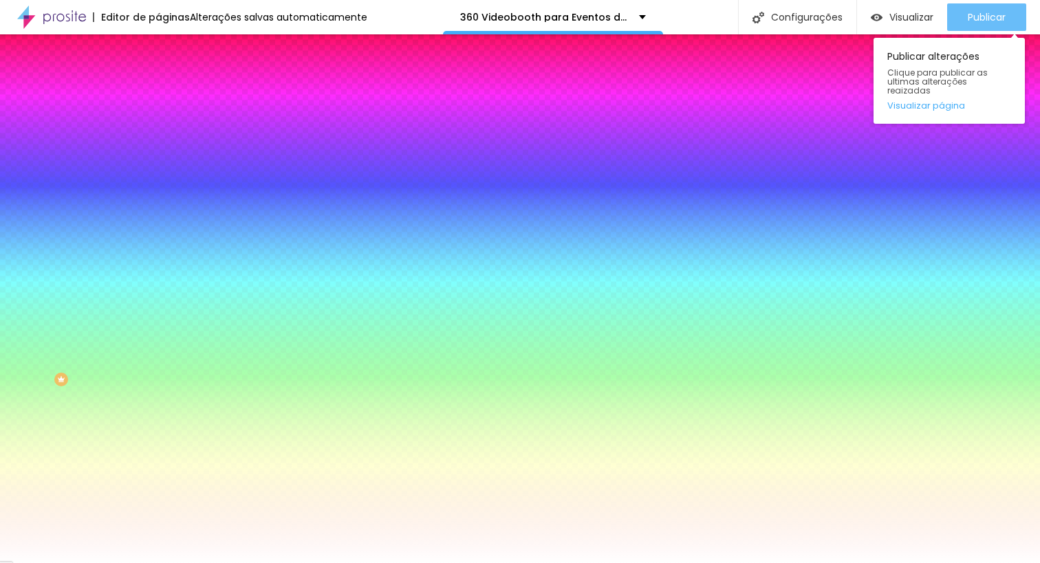
click at [993, 5] on div "Publicar" at bounding box center [987, 17] width 38 height 28
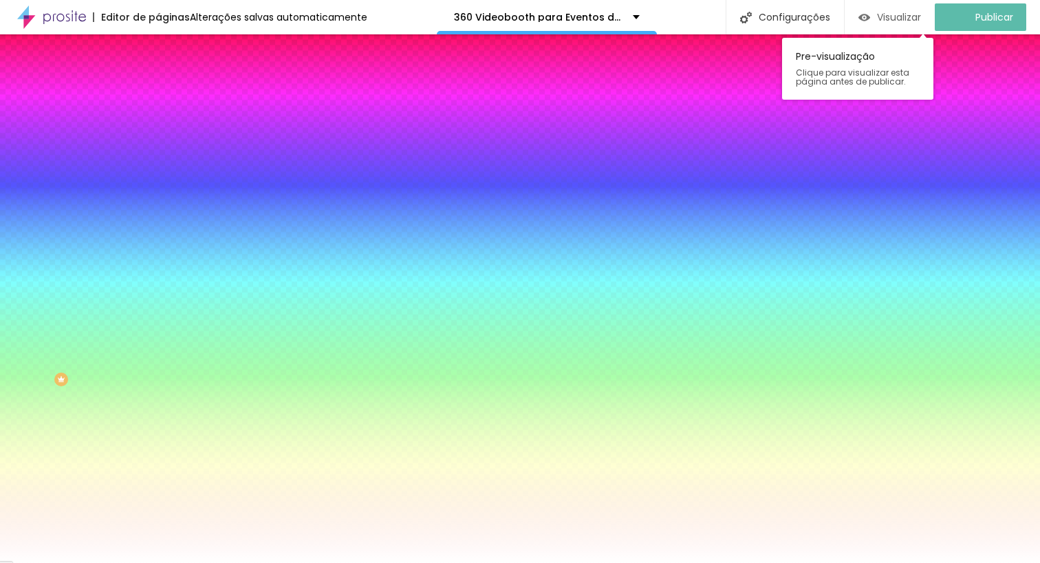
click at [893, 18] on span "Visualizar" at bounding box center [899, 17] width 44 height 11
